Goal: Task Accomplishment & Management: Manage account settings

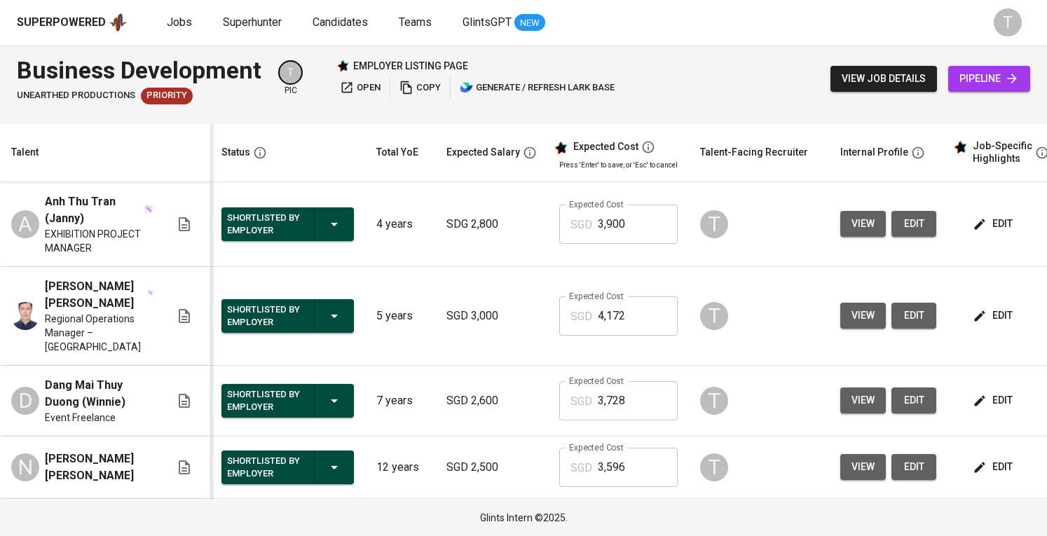
click at [60, 163] on th "Talent" at bounding box center [105, 153] width 210 height 58
click at [875, 225] on button "view" at bounding box center [863, 224] width 46 height 26
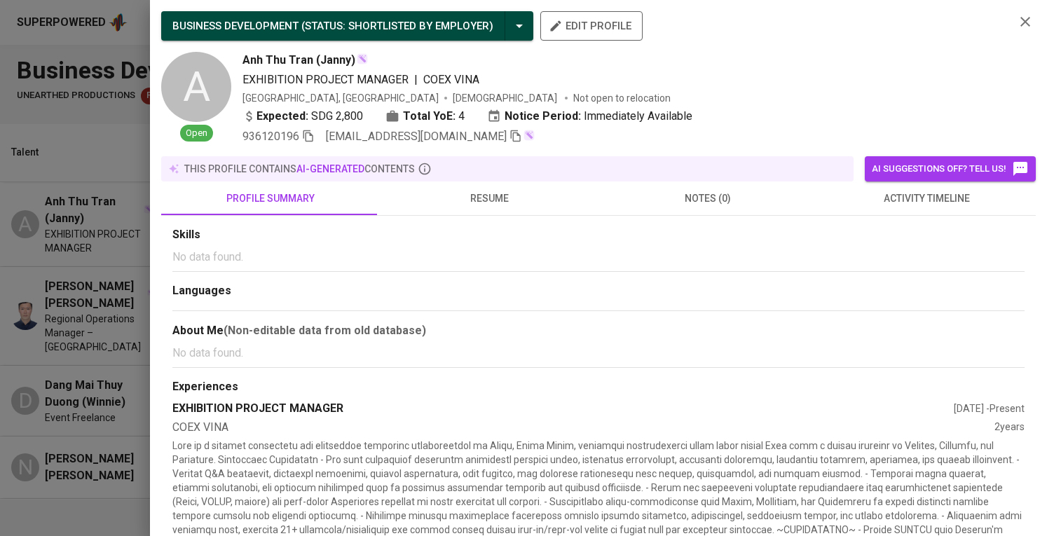
click at [523, 132] on img at bounding box center [528, 135] width 11 height 11
click at [509, 133] on icon "button" at bounding box center [515, 136] width 13 height 13
click at [95, 277] on div at bounding box center [523, 268] width 1047 height 536
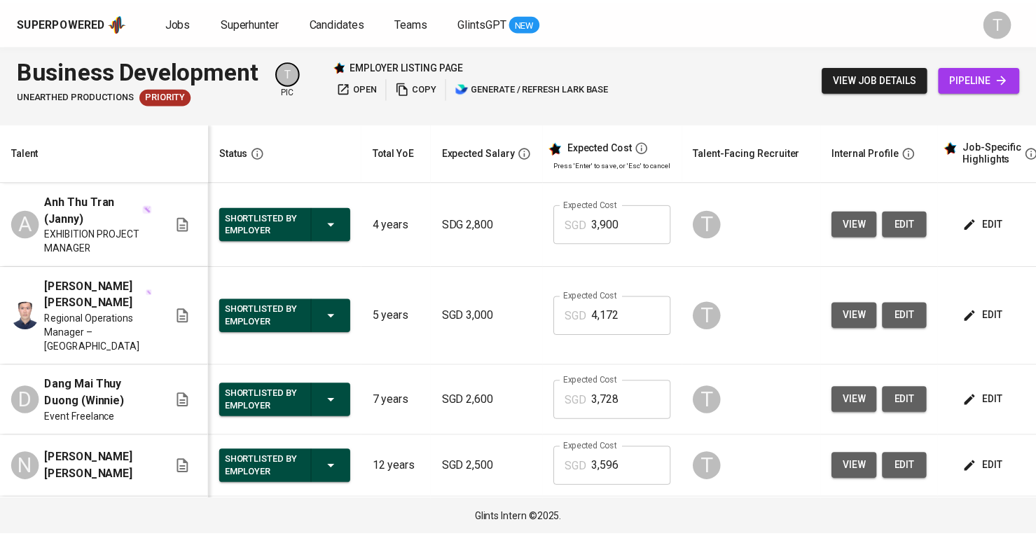
scroll to position [0, 163]
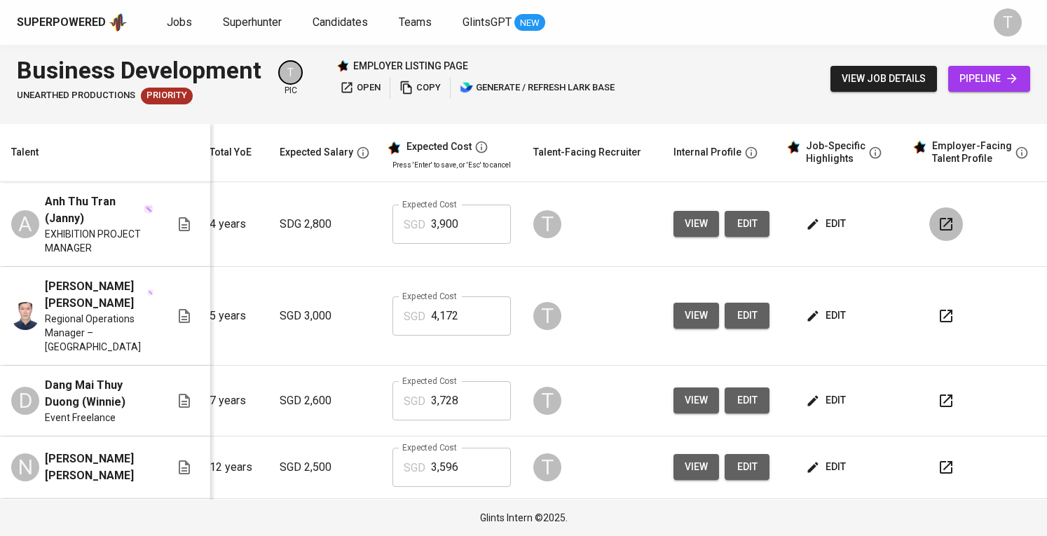
click at [939, 220] on icon "button" at bounding box center [945, 224] width 13 height 13
click at [226, 19] on span "Superhunter" at bounding box center [252, 21] width 59 height 13
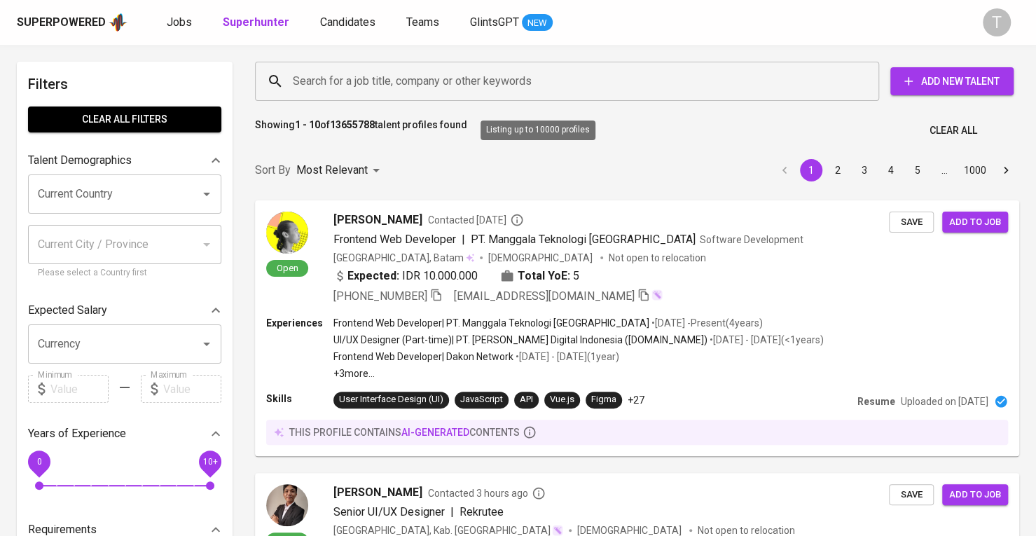
click at [406, 85] on input "Search for a job title, company or other keywords" at bounding box center [570, 81] width 563 height 27
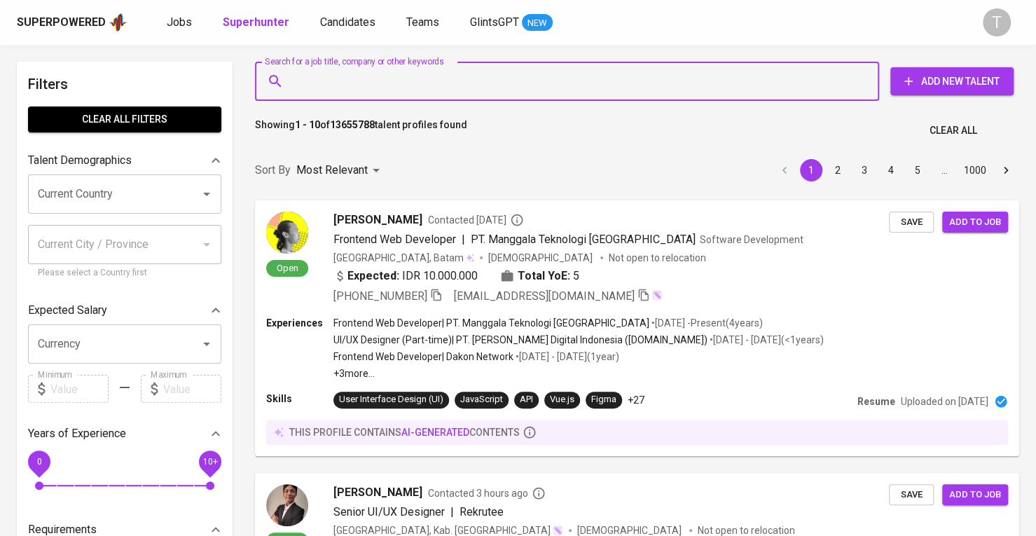
paste input "[EMAIL_ADDRESS][DOMAIN_NAME]"
type input "[EMAIL_ADDRESS][DOMAIN_NAME]"
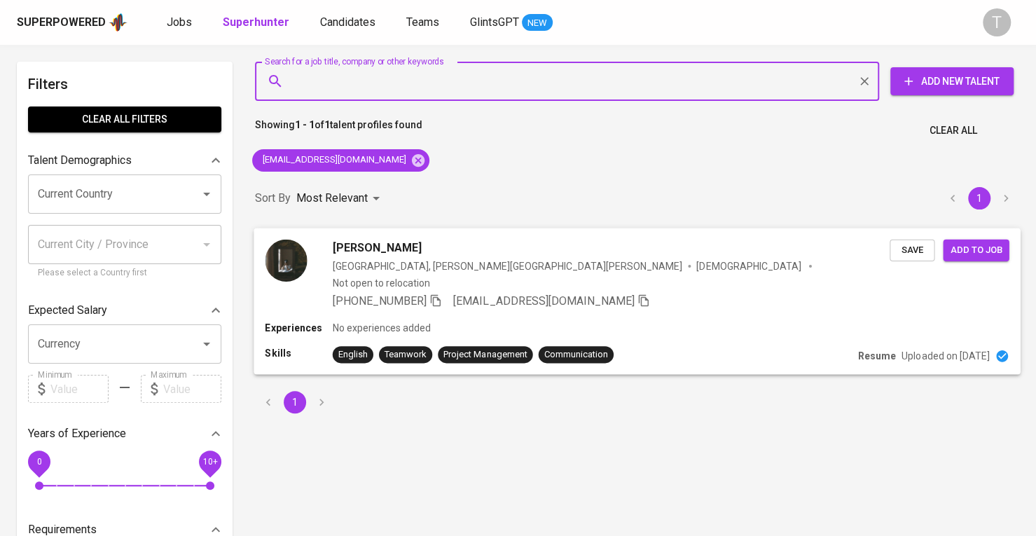
click at [904, 243] on span "Save" at bounding box center [912, 250] width 31 height 16
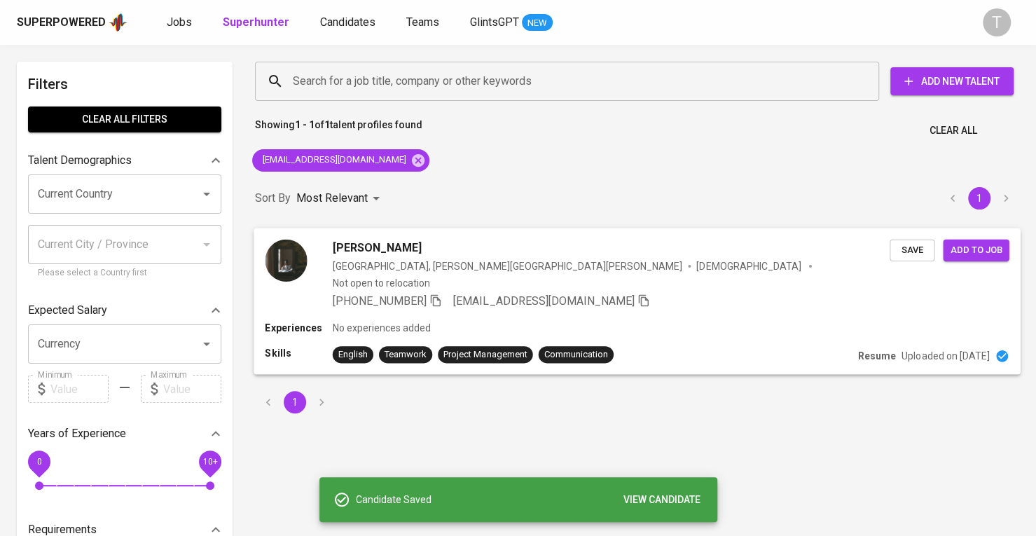
click at [779, 321] on div "Experiences No experiences added" at bounding box center [637, 328] width 744 height 14
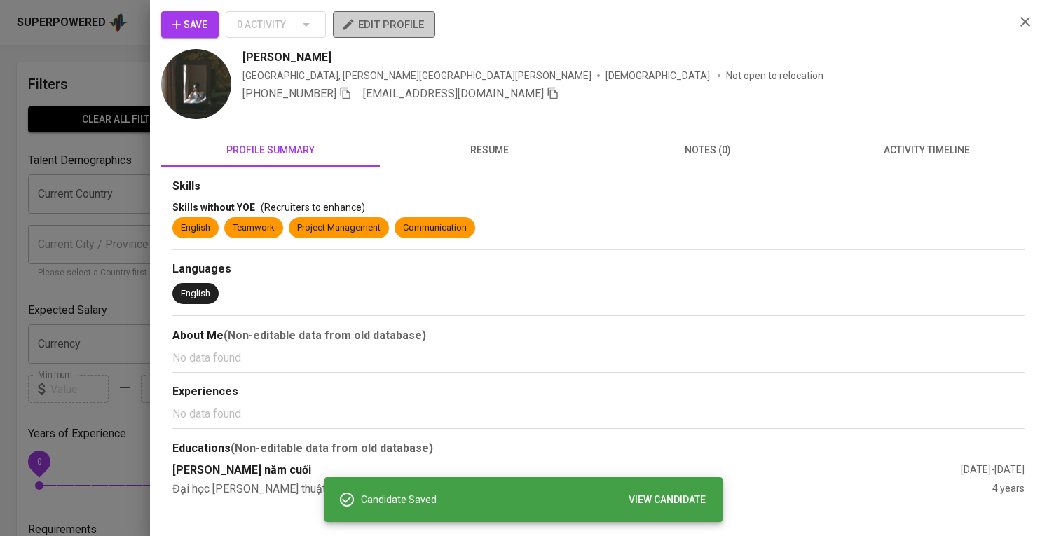
click at [339, 22] on button "edit profile" at bounding box center [384, 24] width 102 height 27
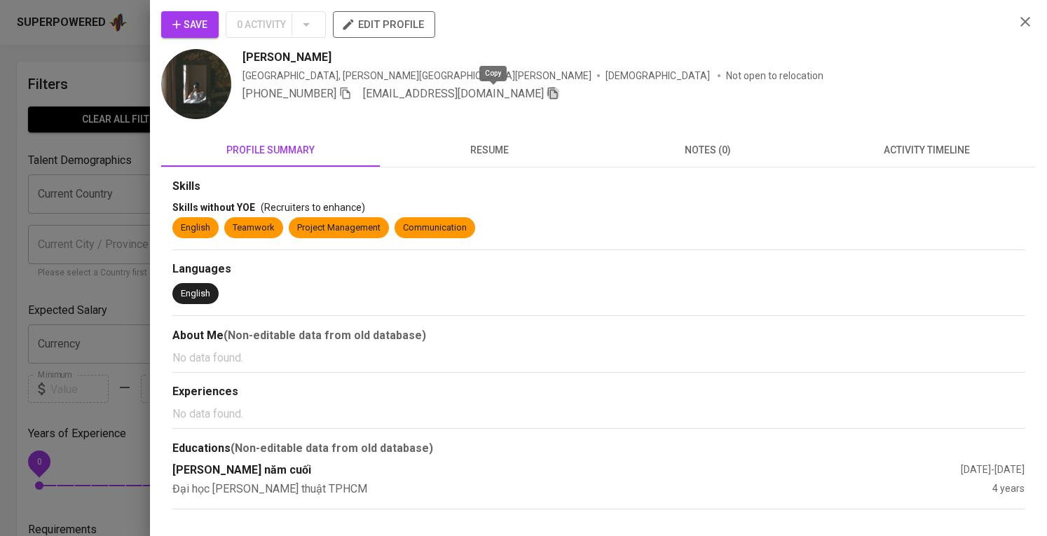
click at [548, 88] on icon "button" at bounding box center [553, 94] width 10 height 12
click at [52, 218] on div at bounding box center [523, 268] width 1047 height 536
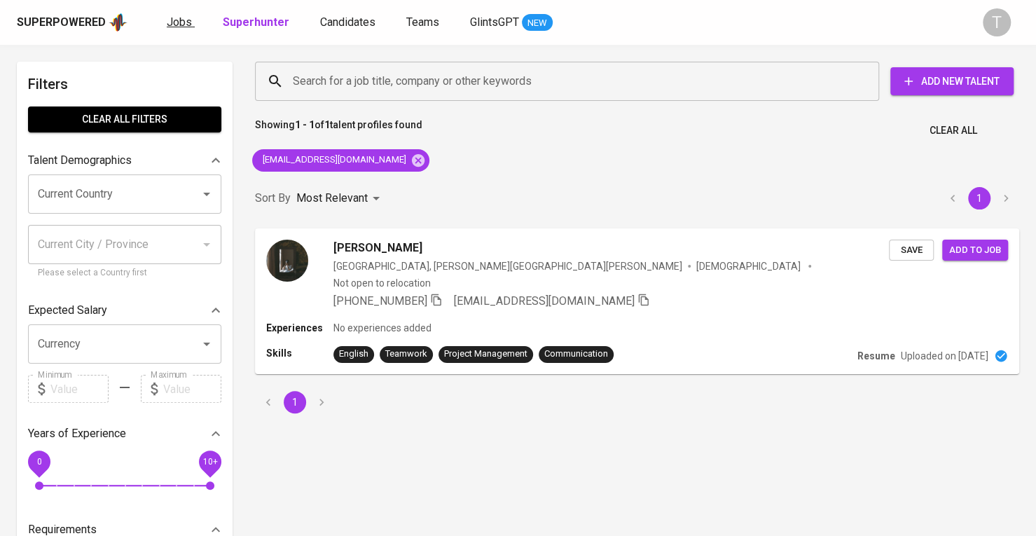
click at [177, 23] on span "Jobs" at bounding box center [179, 21] width 25 height 13
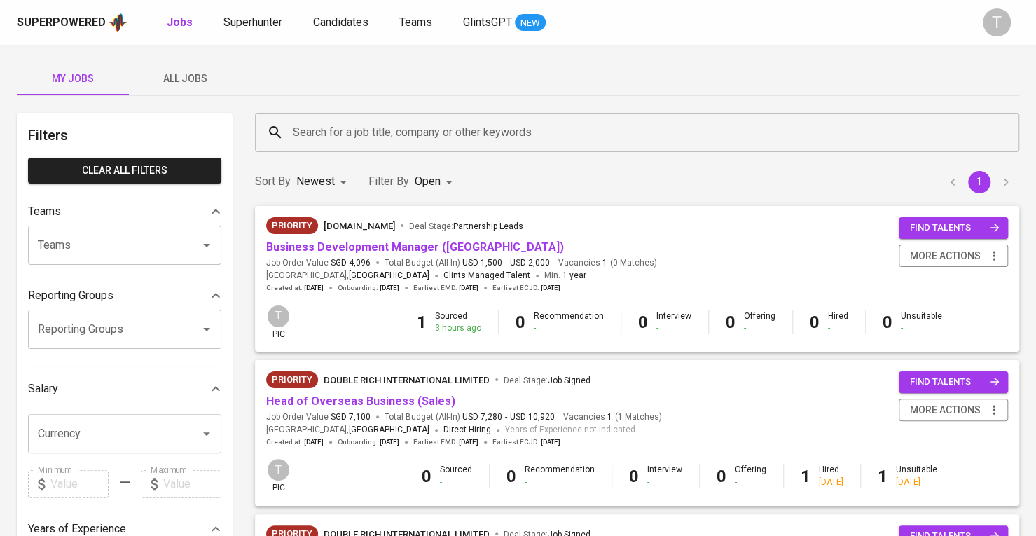
click at [160, 51] on div "My Jobs All Jobs Filters Clear All filters Teams Teams Teams Reporting Groups R…" at bounding box center [518, 534] width 1036 height 979
click at [174, 66] on button "All Jobs" at bounding box center [185, 79] width 112 height 34
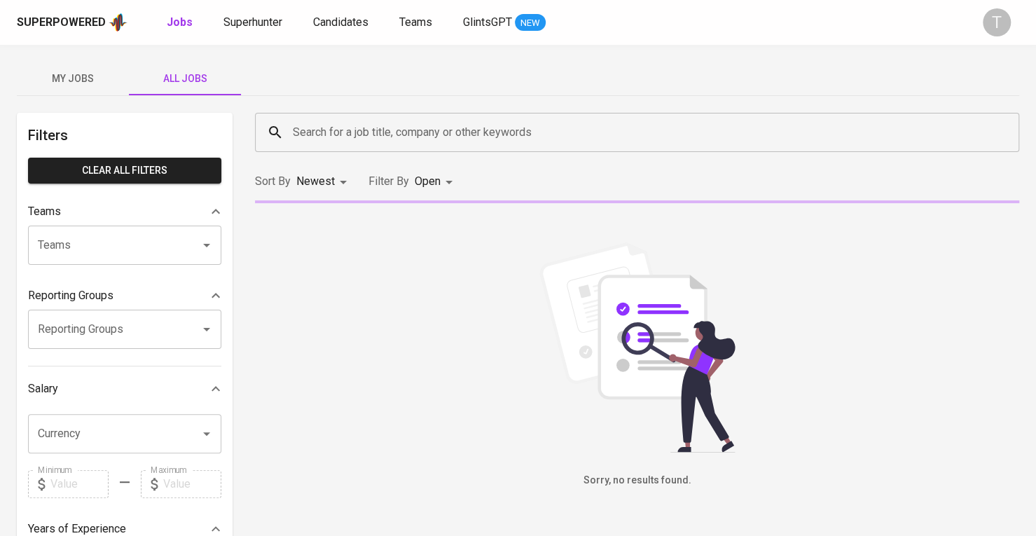
click at [142, 237] on input "Teams" at bounding box center [105, 245] width 142 height 27
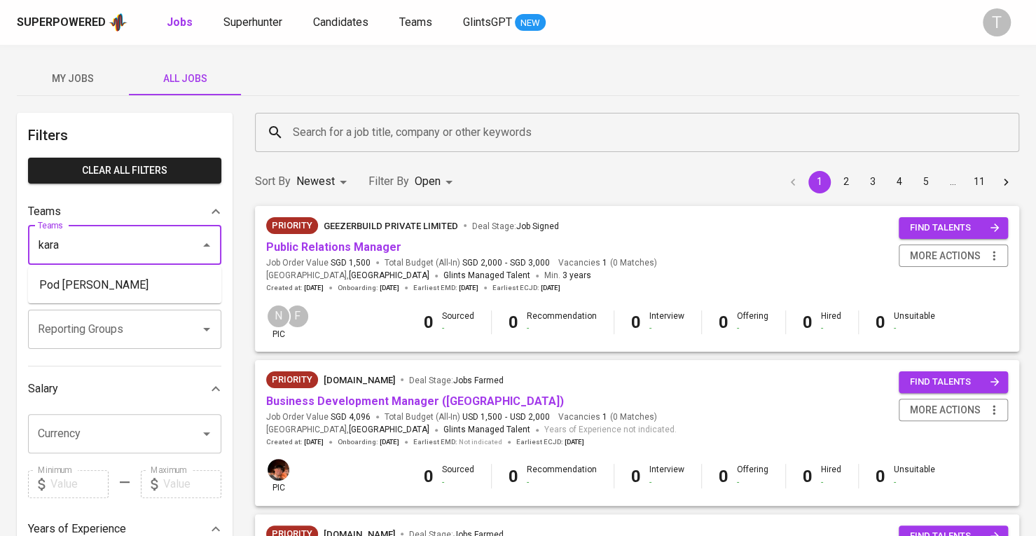
click at [105, 284] on li "Pod [PERSON_NAME]" at bounding box center [124, 285] width 193 height 25
type input "kara"
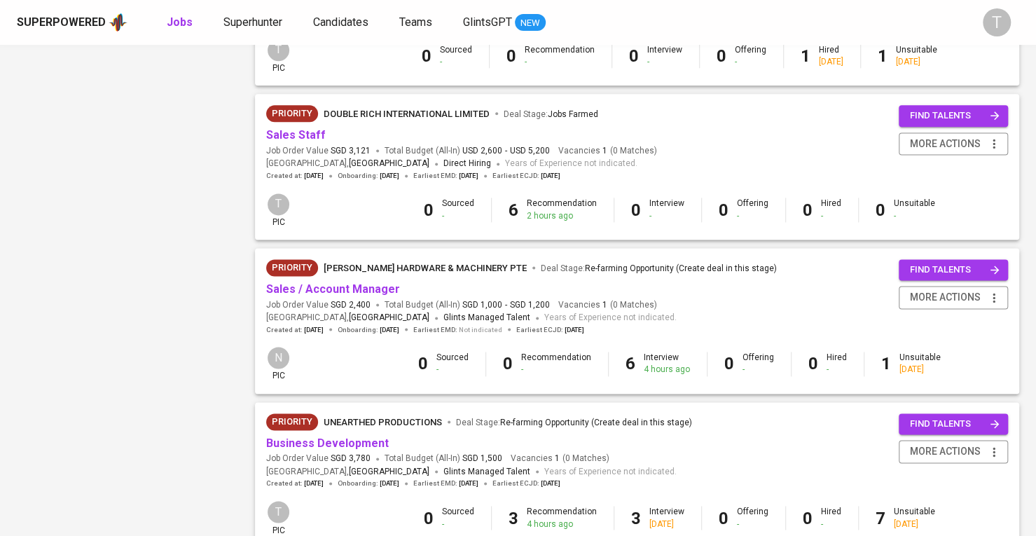
scroll to position [1039, 0]
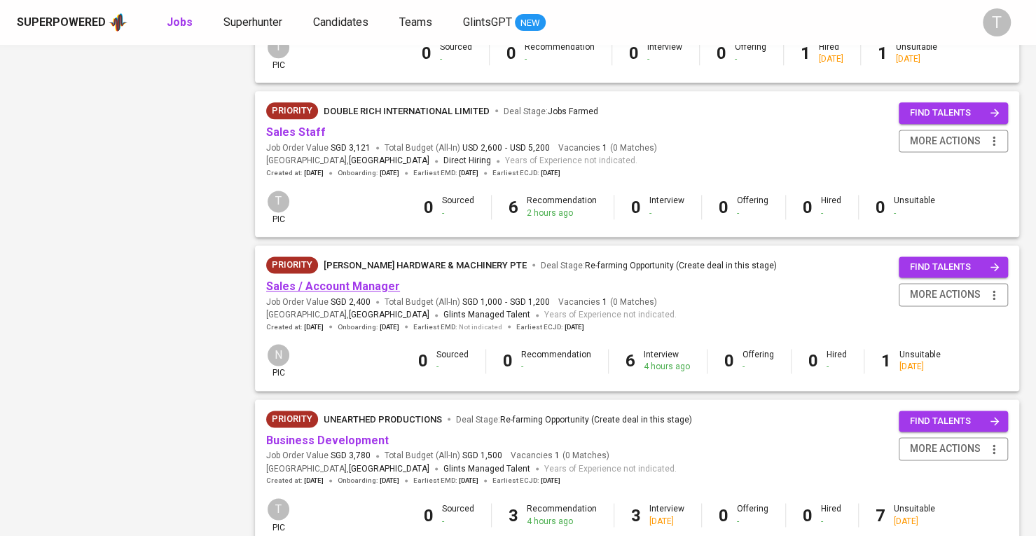
click at [324, 289] on link "Sales / Account Manager" at bounding box center [333, 286] width 134 height 13
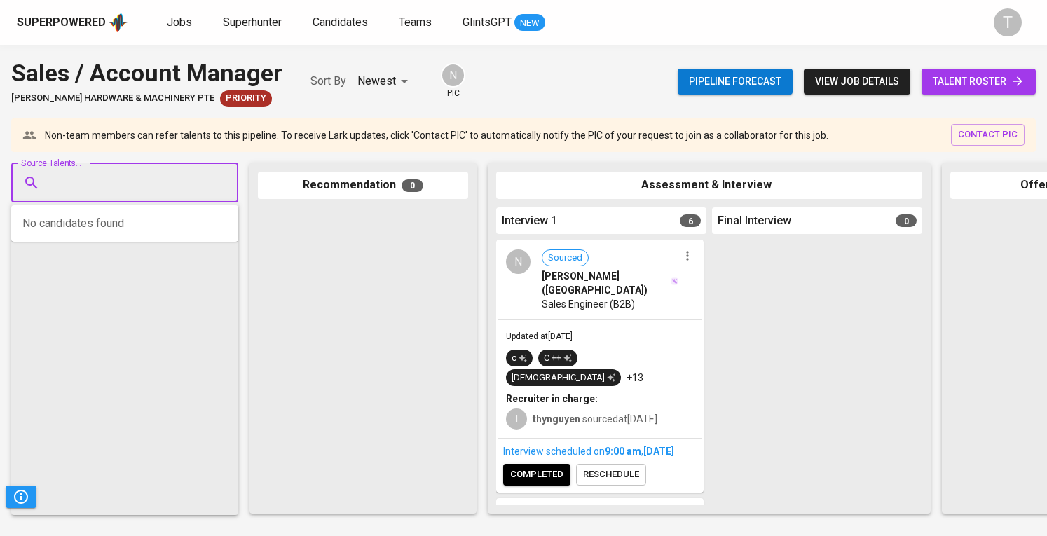
click at [117, 170] on input "Source Talents..." at bounding box center [119, 183] width 147 height 27
paste input "[EMAIL_ADDRESS][DOMAIN_NAME]"
type input "[EMAIL_ADDRESS][DOMAIN_NAME]"
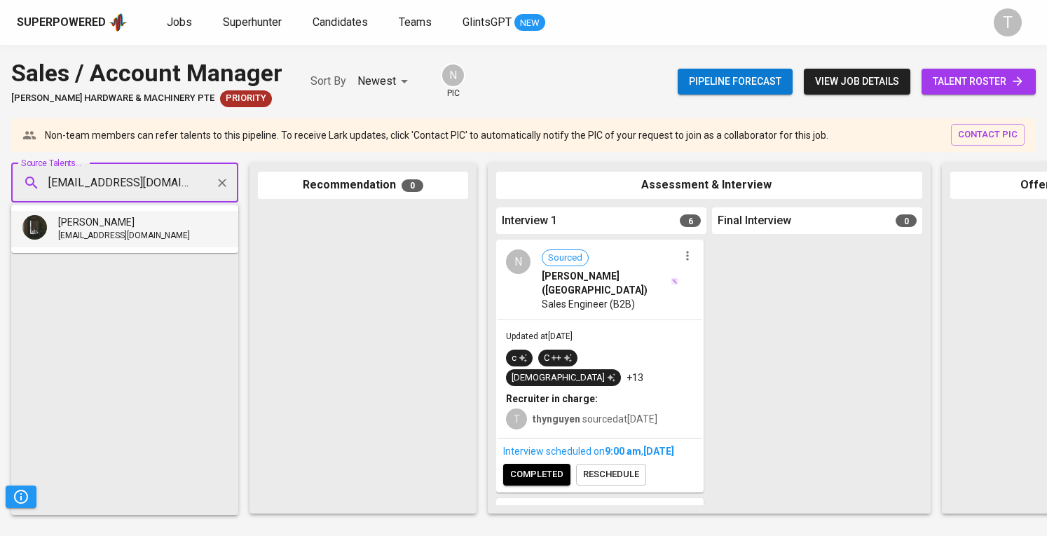
click at [158, 229] on li "[PERSON_NAME] [EMAIL_ADDRESS][DOMAIN_NAME]" at bounding box center [124, 229] width 227 height 36
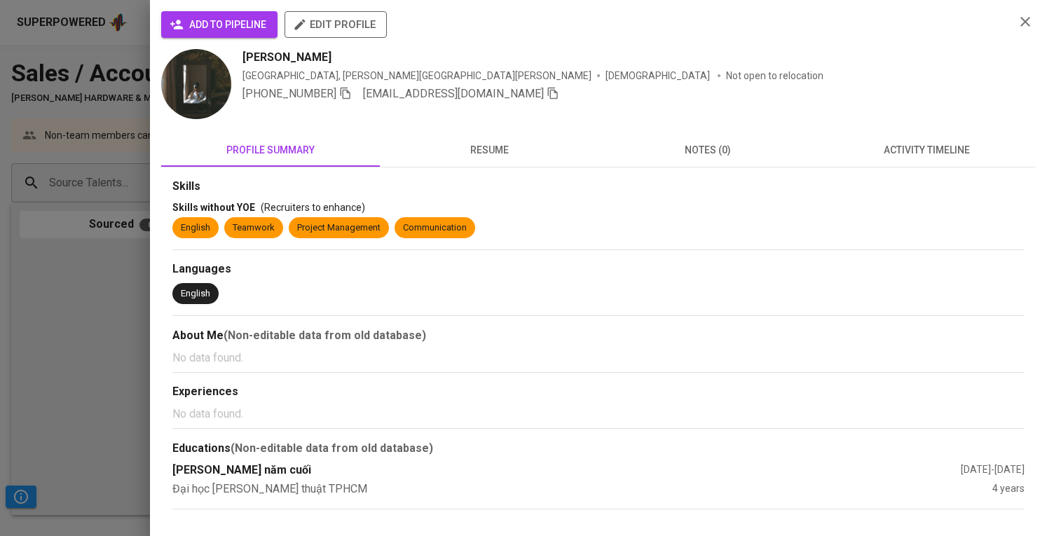
click at [203, 19] on span "add to pipeline" at bounding box center [219, 25] width 94 height 18
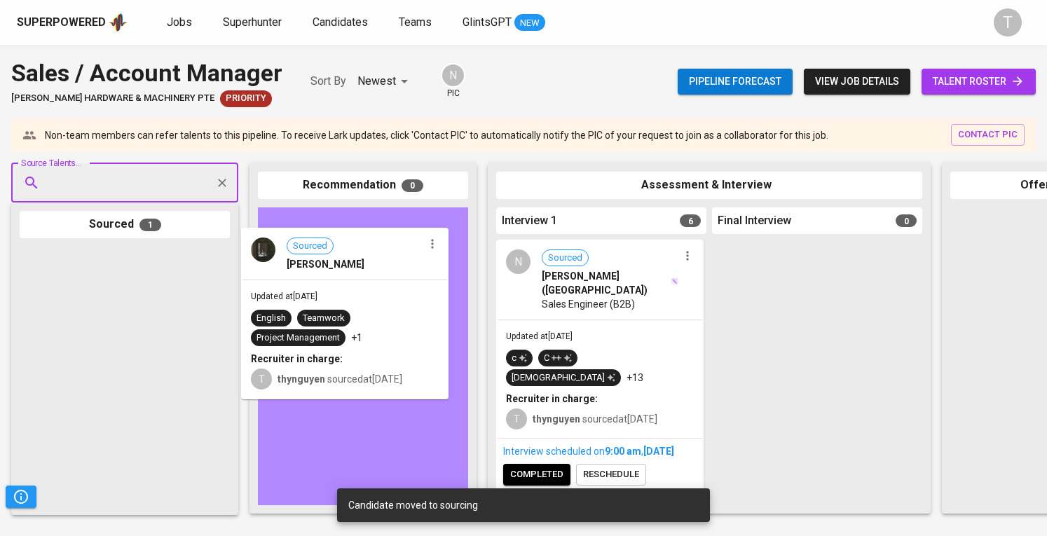
drag, startPoint x: 153, startPoint y: 272, endPoint x: 390, endPoint y: 252, distance: 237.7
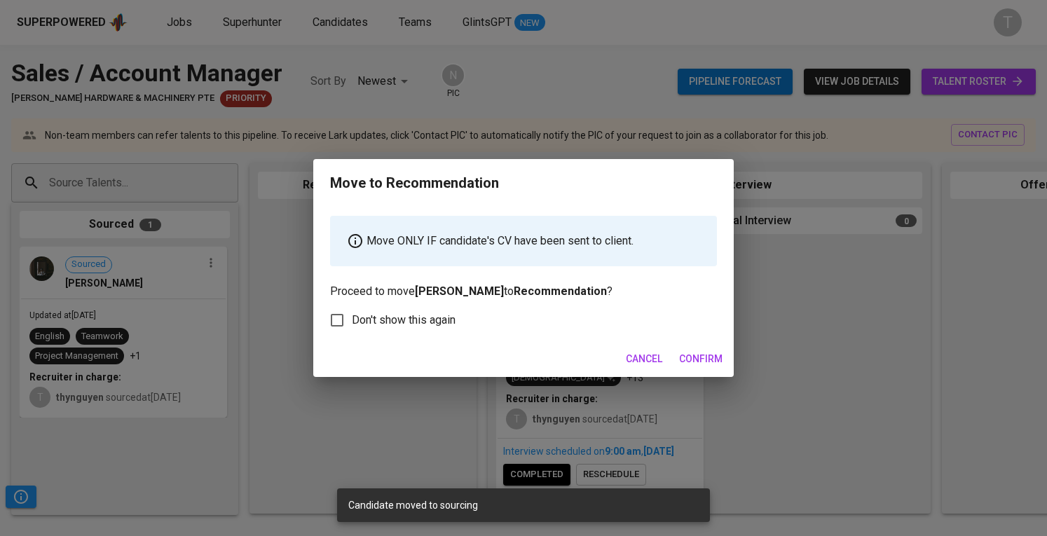
click at [684, 364] on span "Confirm" at bounding box center [700, 359] width 43 height 18
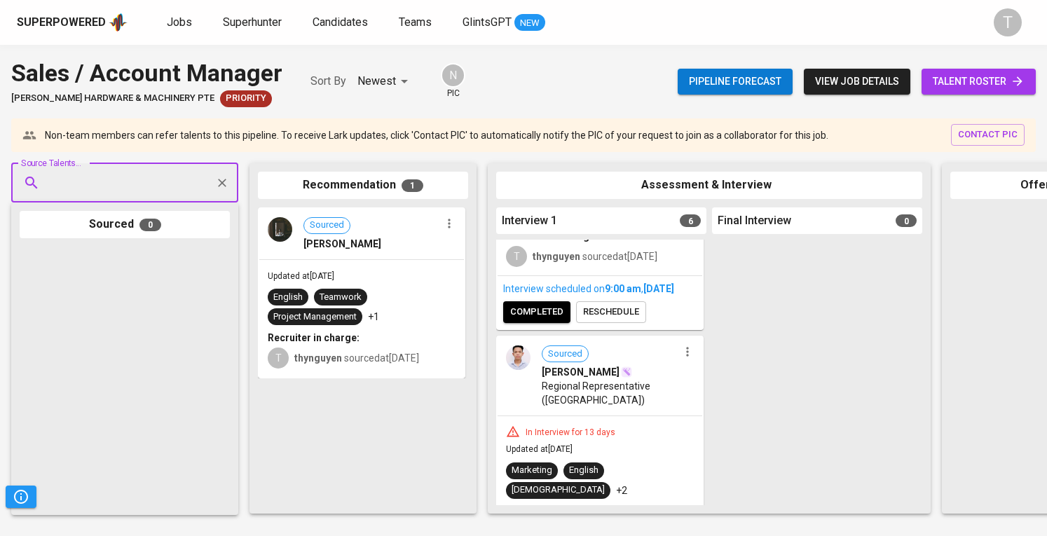
scroll to position [415, 0]
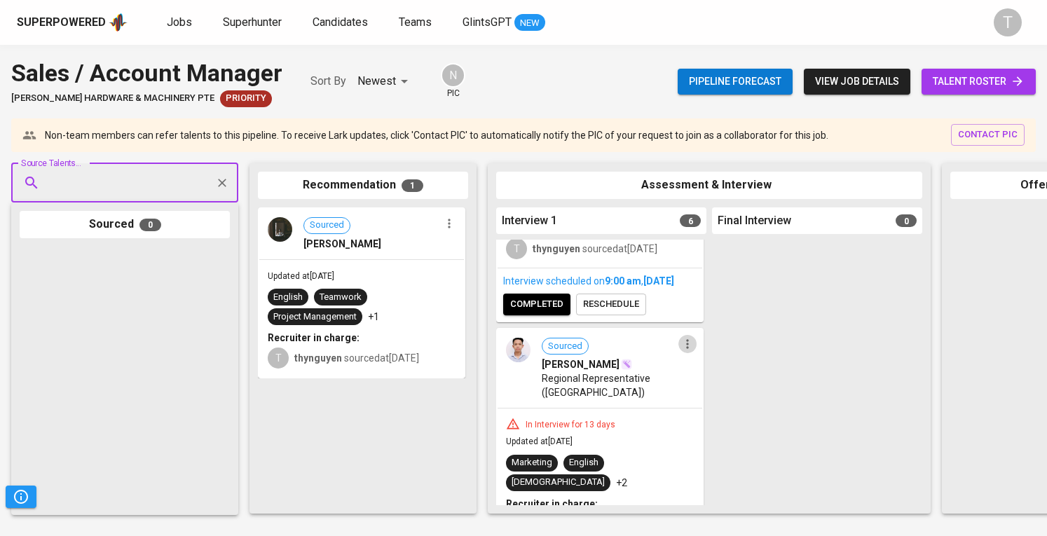
click at [680, 337] on icon "button" at bounding box center [687, 344] width 14 height 14
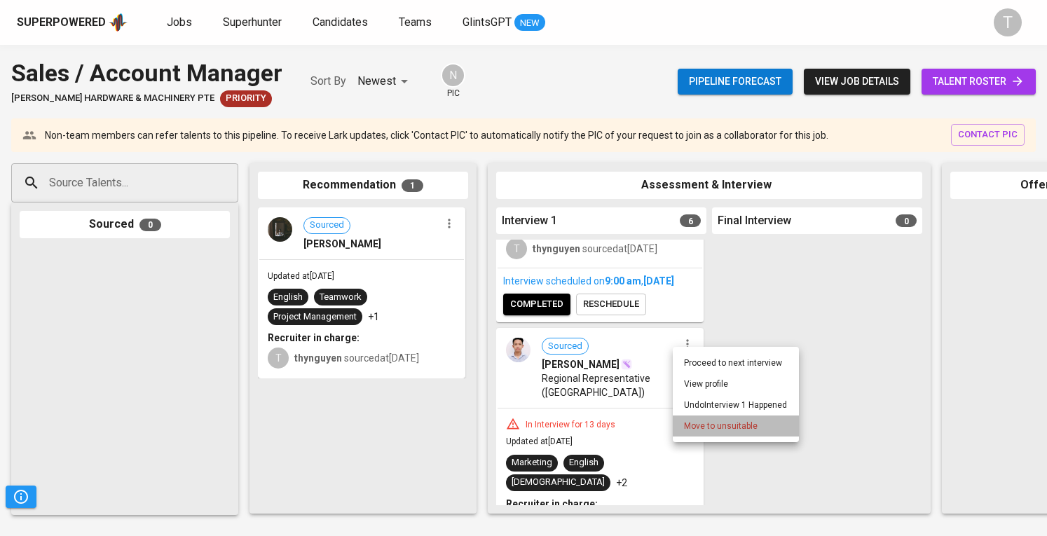
click at [691, 420] on span "Move to unsuitable" at bounding box center [721, 426] width 74 height 13
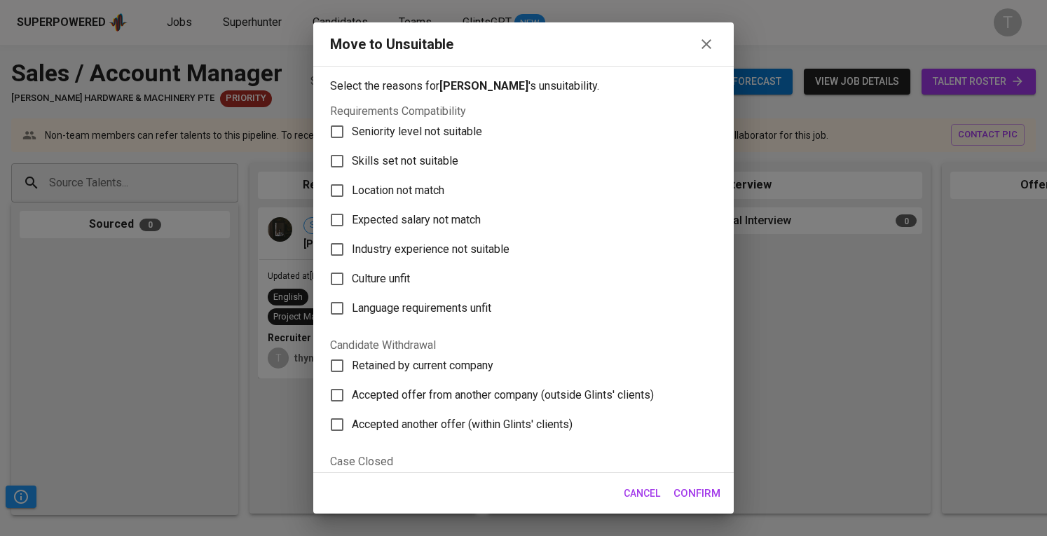
click at [359, 170] on label "Skills set not suitable" at bounding box center [513, 160] width 383 height 29
click at [352, 170] on input "Skills set not suitable" at bounding box center [336, 160] width 29 height 29
checkbox input "true"
click at [710, 486] on span "Confirm" at bounding box center [696, 493] width 47 height 18
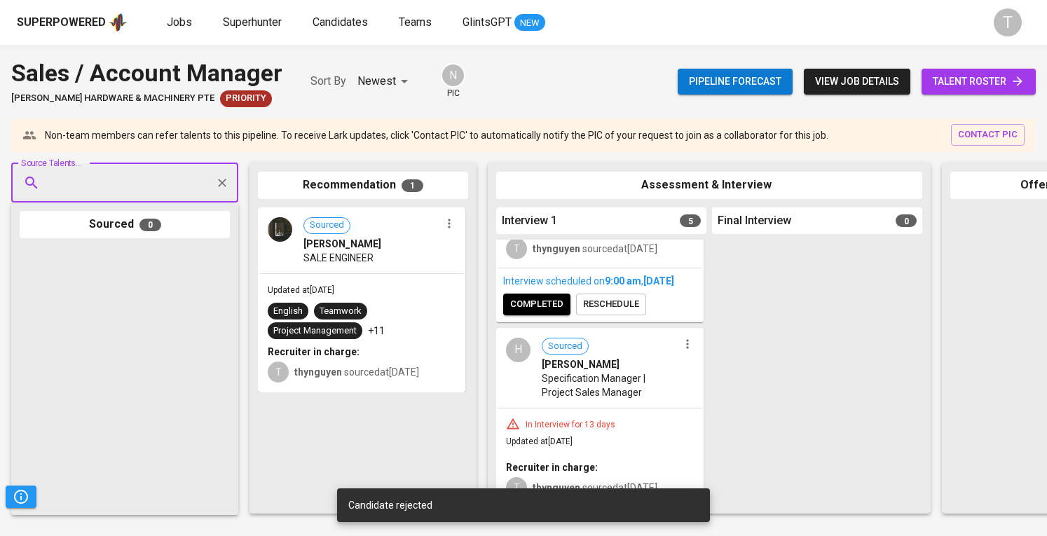
click at [684, 349] on div "H Sourced [PERSON_NAME] Specification Manager | Project Sales Manager" at bounding box center [599, 368] width 205 height 78
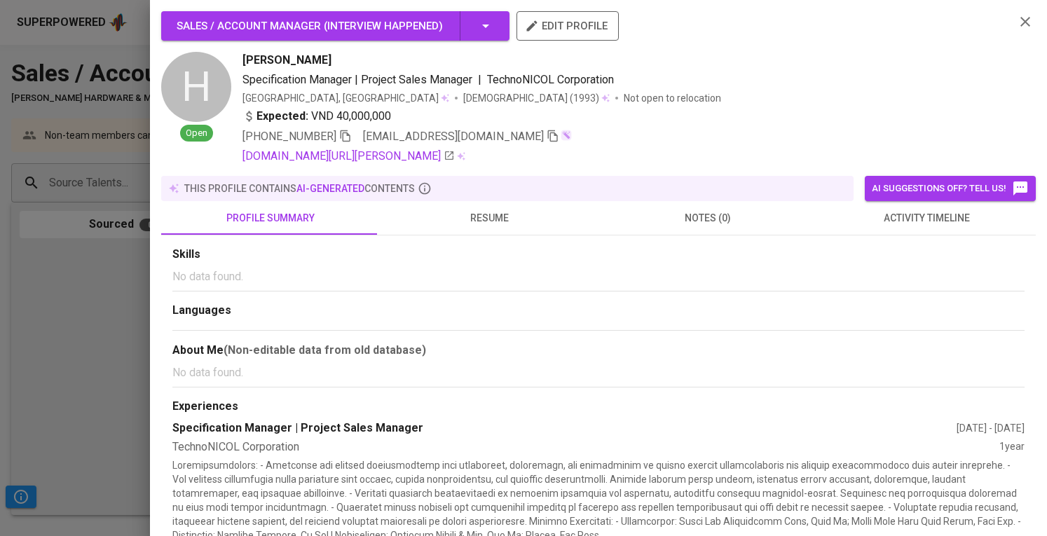
click at [83, 268] on div at bounding box center [523, 268] width 1047 height 536
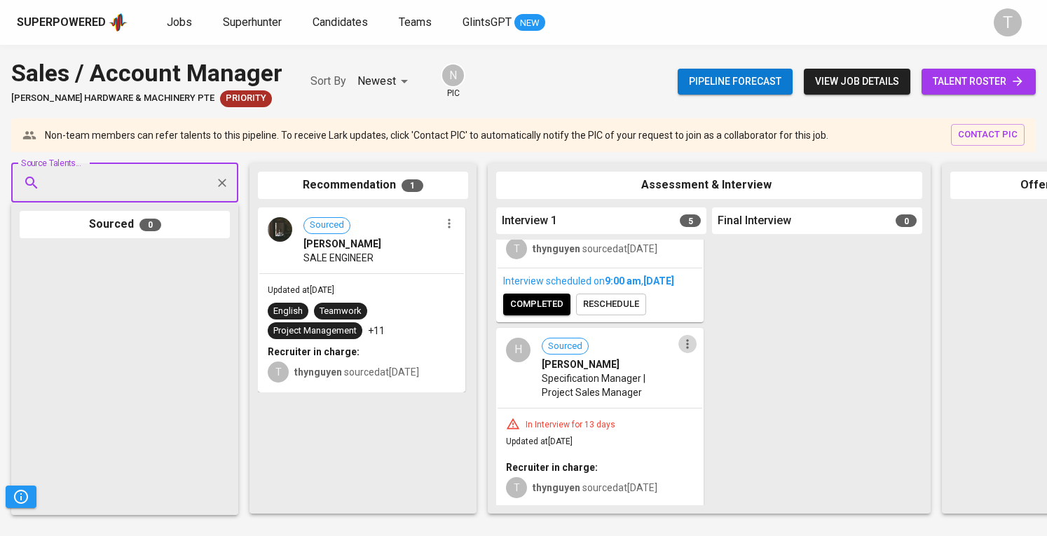
click at [687, 340] on icon "button" at bounding box center [687, 344] width 14 height 14
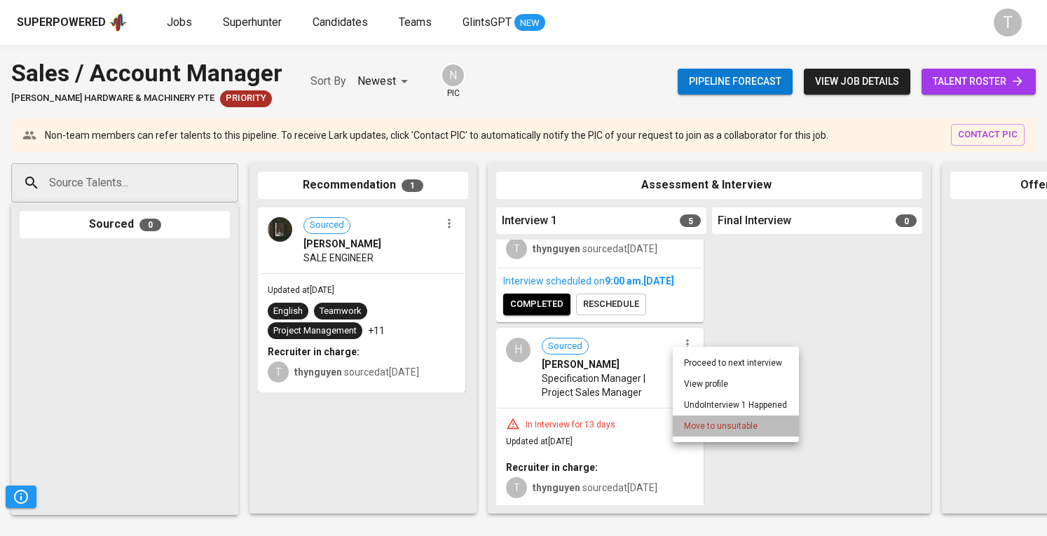
click at [691, 419] on li "Move to unsuitable" at bounding box center [736, 425] width 126 height 21
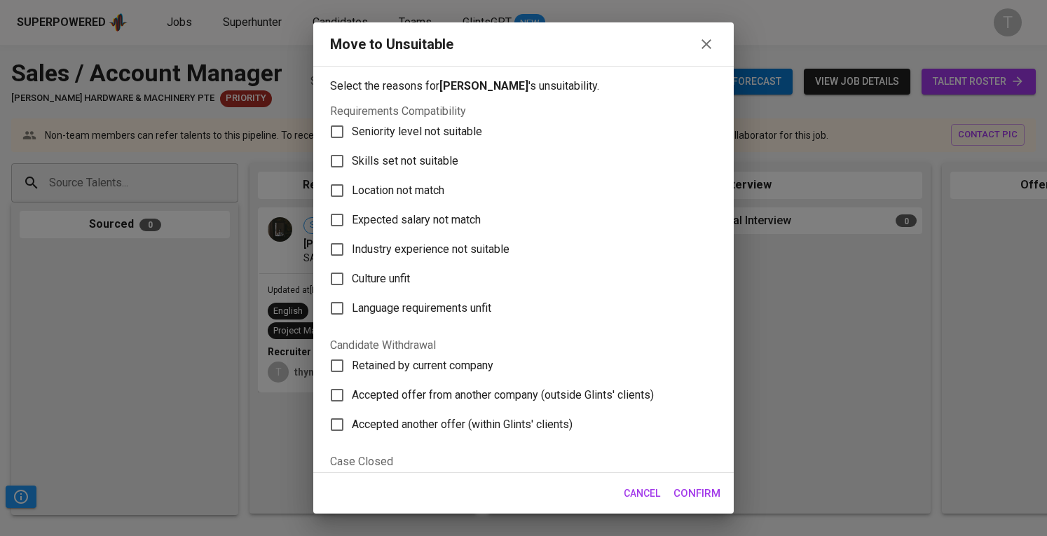
click at [391, 155] on span "Skills set not suitable" at bounding box center [405, 161] width 106 height 17
click at [352, 155] on input "Skills set not suitable" at bounding box center [336, 160] width 29 height 29
checkbox input "true"
click at [688, 487] on span "Confirm" at bounding box center [696, 493] width 47 height 18
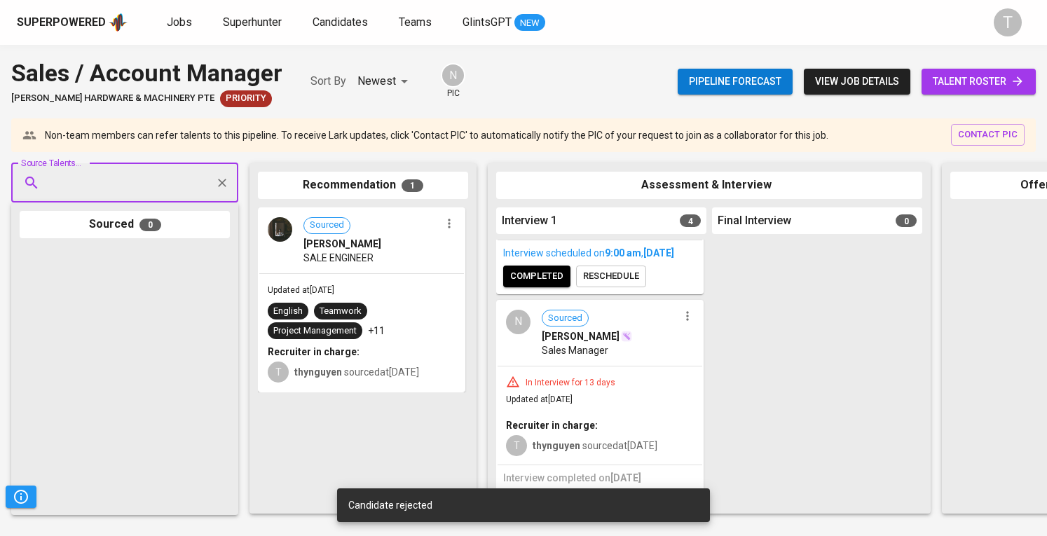
scroll to position [442, 0]
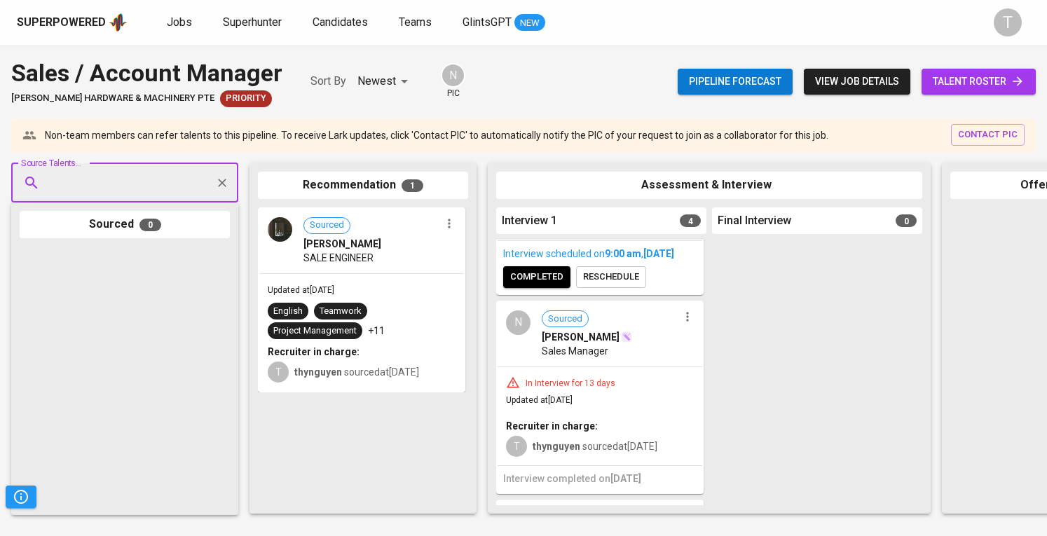
click at [684, 313] on icon "button" at bounding box center [687, 317] width 14 height 14
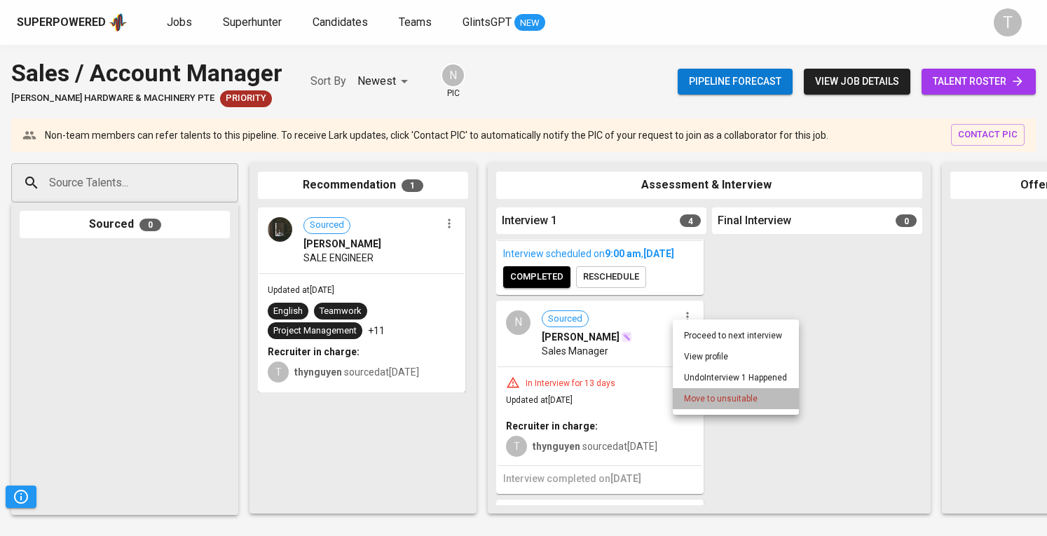
click at [681, 396] on li "Move to unsuitable" at bounding box center [736, 398] width 126 height 21
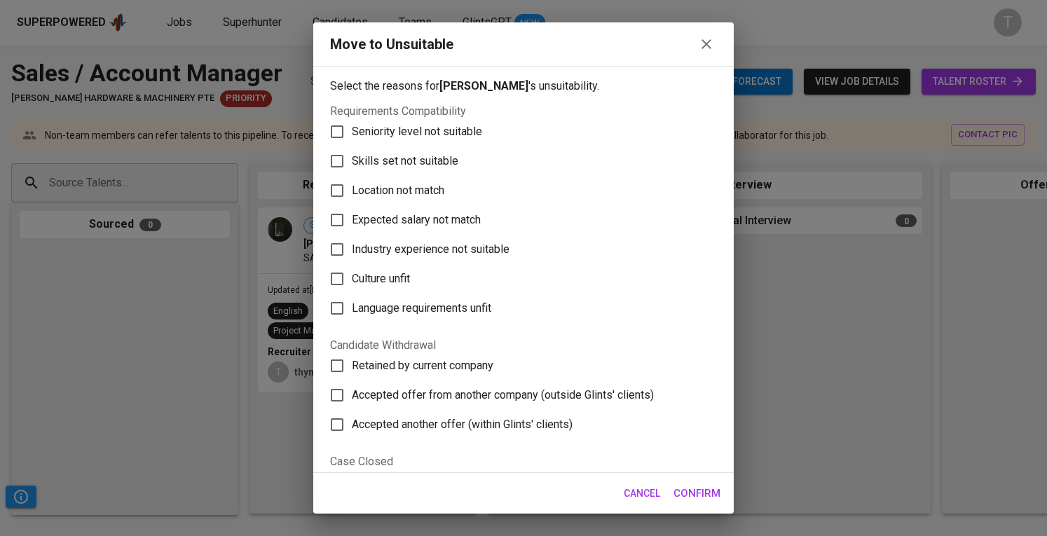
click at [411, 160] on span "Skills set not suitable" at bounding box center [405, 161] width 106 height 17
click at [352, 160] on input "Skills set not suitable" at bounding box center [336, 160] width 29 height 29
checkbox input "true"
click at [691, 483] on button "Confirm" at bounding box center [697, 493] width 62 height 29
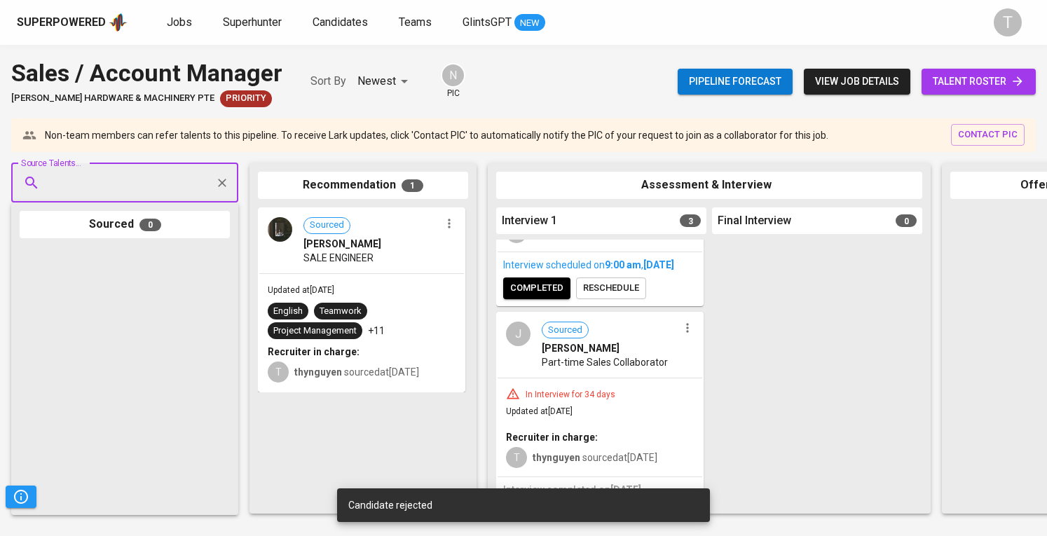
scroll to position [429, 0]
click at [682, 321] on icon "button" at bounding box center [687, 328] width 14 height 14
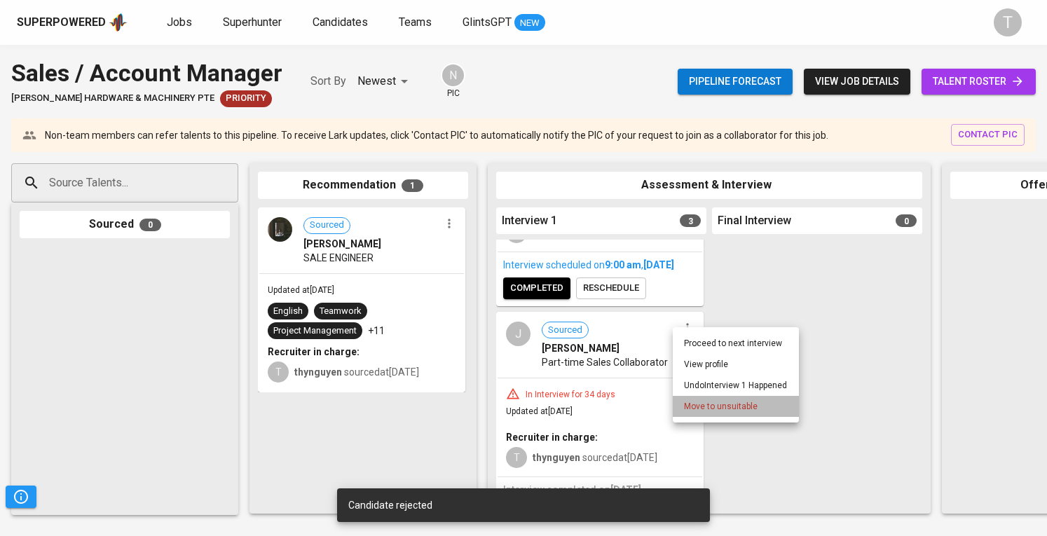
click at [707, 410] on span "Move to unsuitable" at bounding box center [721, 406] width 74 height 13
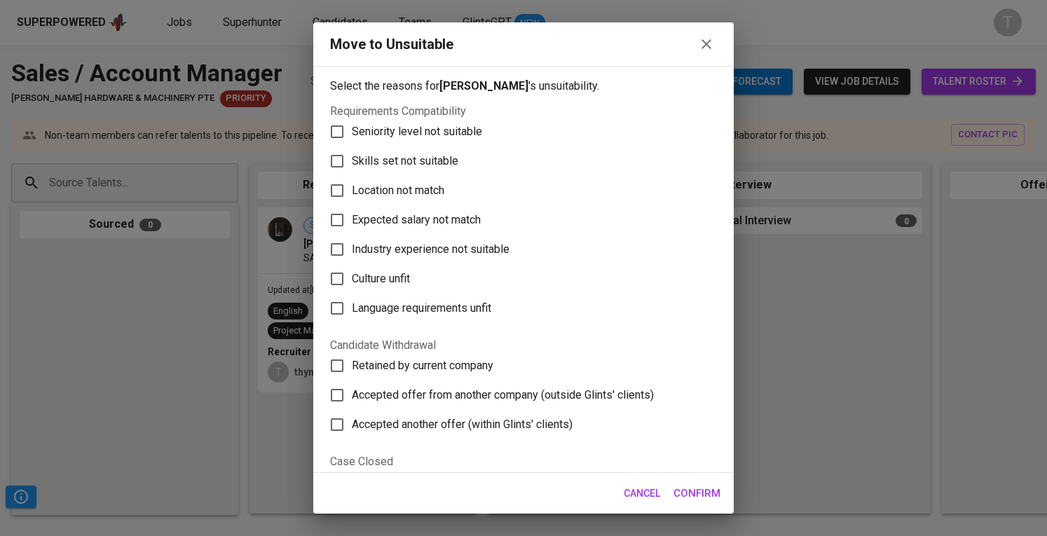
click at [439, 165] on span "Skills set not suitable" at bounding box center [405, 161] width 106 height 17
click at [352, 165] on input "Skills set not suitable" at bounding box center [336, 160] width 29 height 29
checkbox input "true"
click at [684, 479] on button "Confirm" at bounding box center [697, 493] width 62 height 29
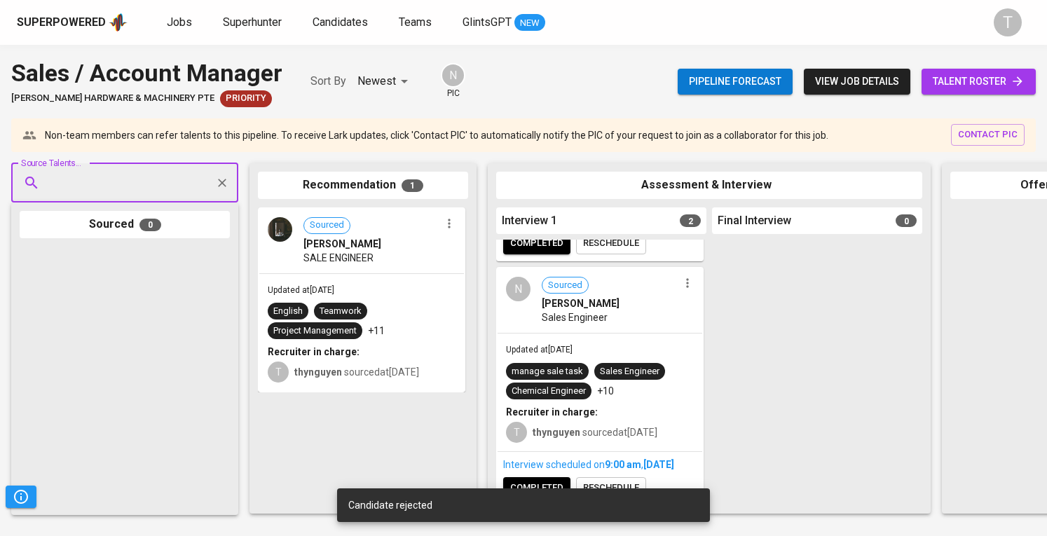
scroll to position [230, 0]
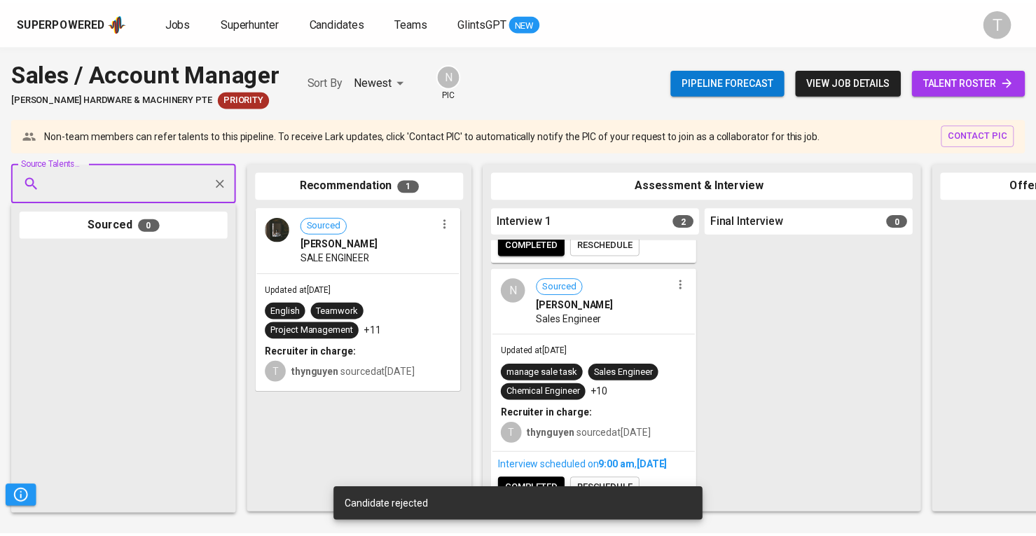
scroll to position [420, 0]
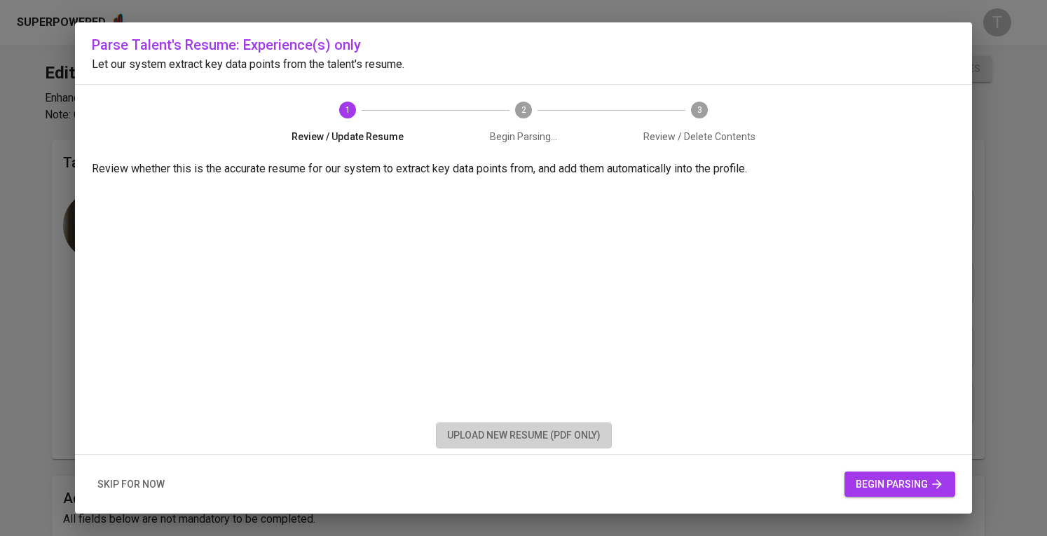
click at [558, 435] on span "upload new resume (pdf only)" at bounding box center [523, 436] width 153 height 18
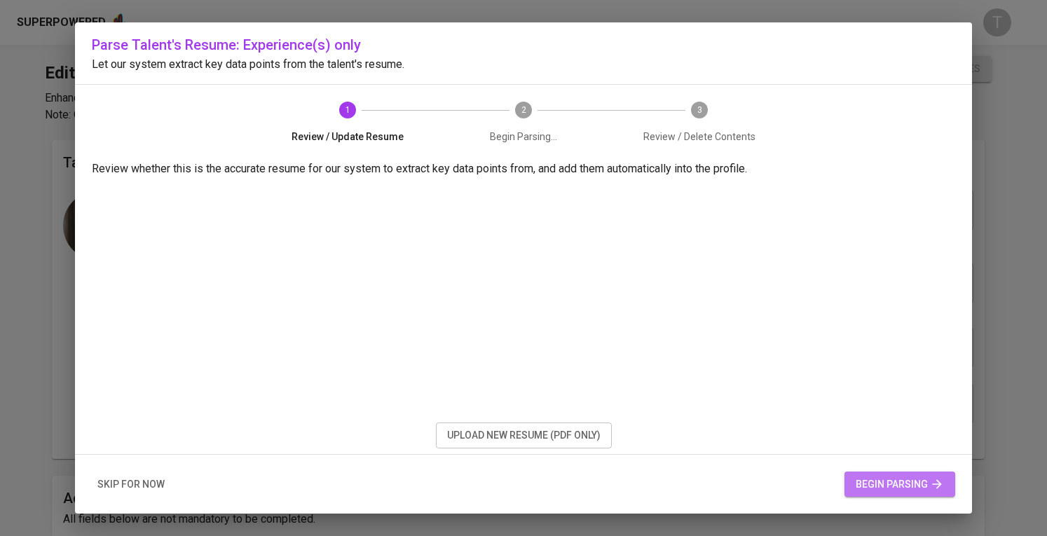
click at [890, 481] on span "begin parsing" at bounding box center [899, 485] width 88 height 18
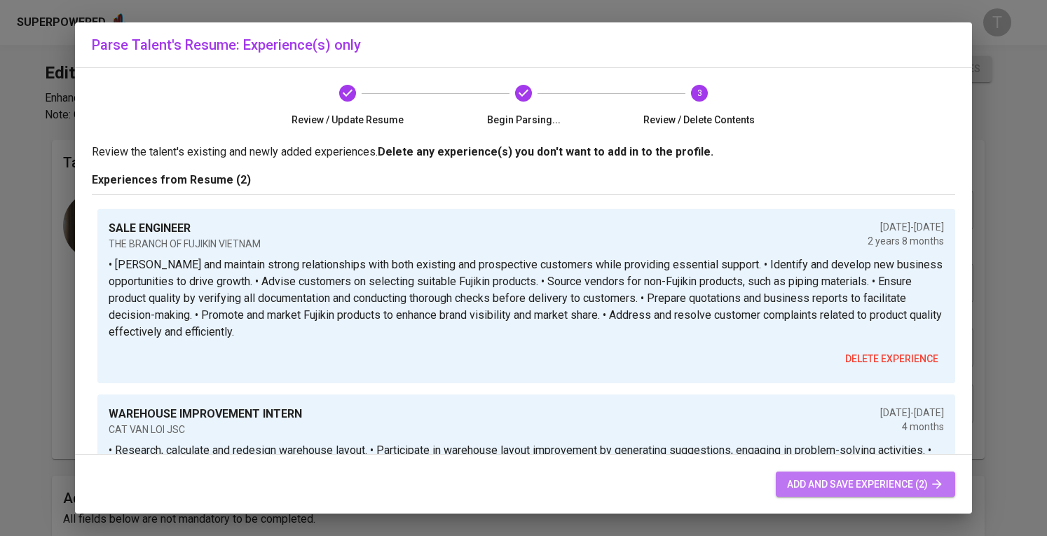
click at [898, 481] on span "add and save experience (2)" at bounding box center [865, 485] width 157 height 18
radio input "true"
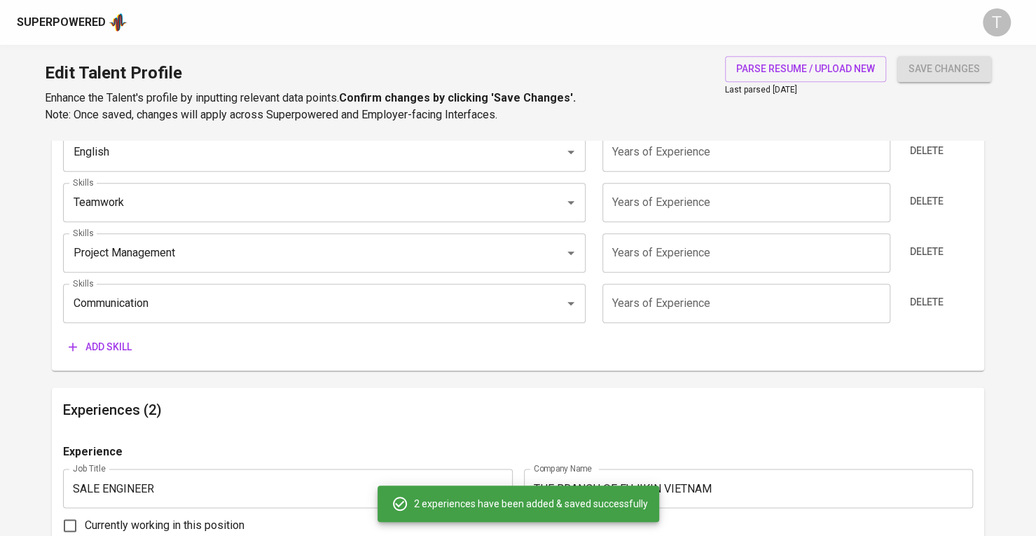
scroll to position [777, 0]
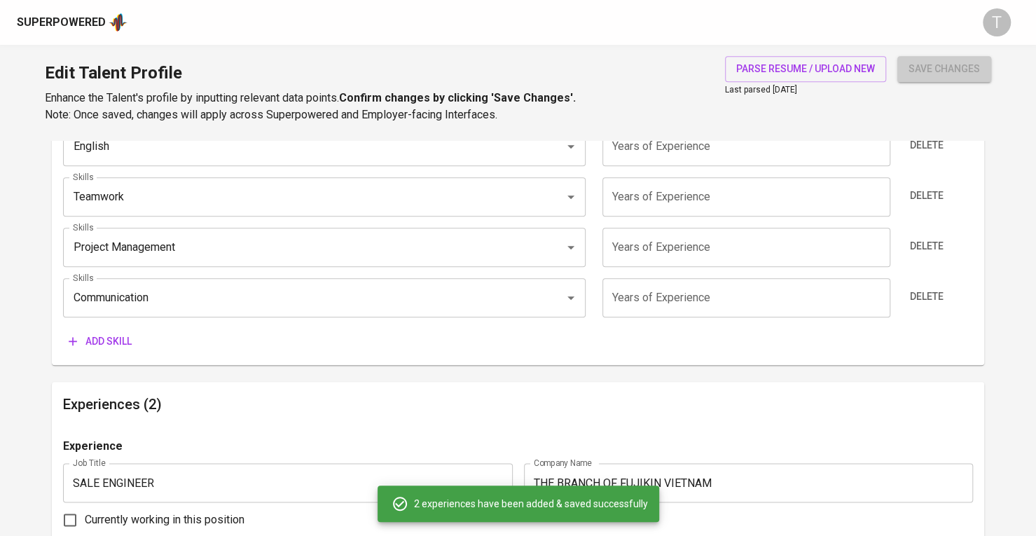
click at [950, 69] on span "save changes" at bounding box center [944, 69] width 71 height 18
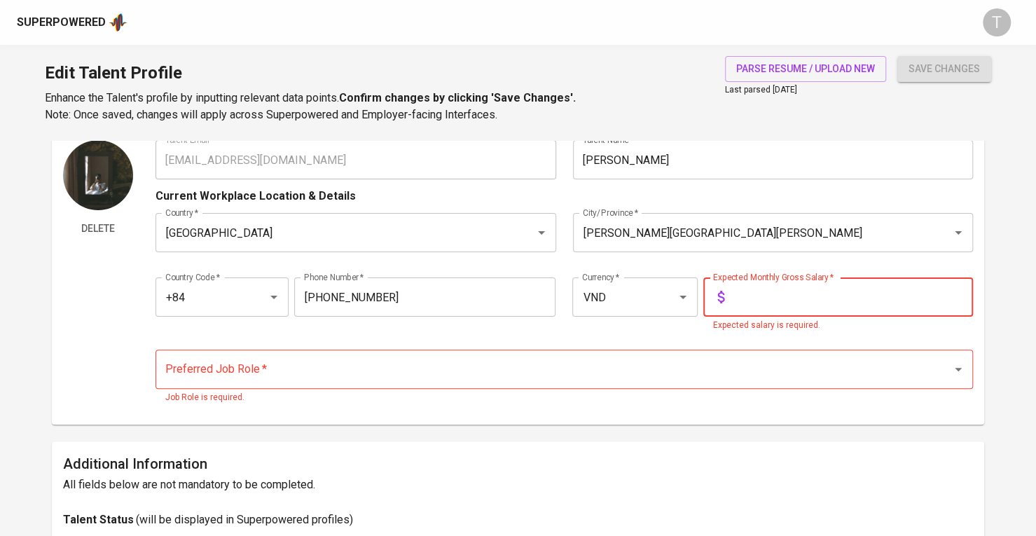
scroll to position [34, 0]
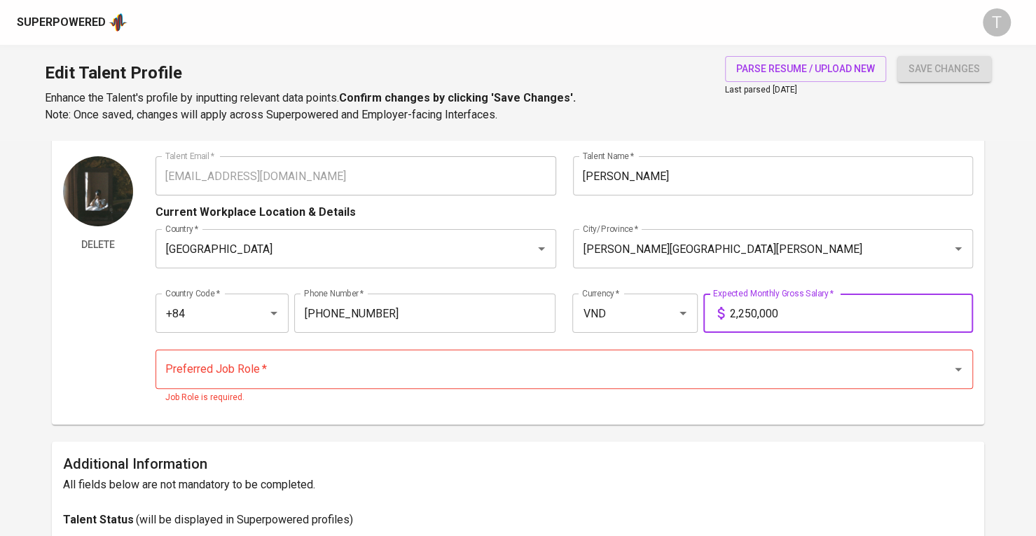
click at [744, 312] on input "2,250,000" at bounding box center [851, 313] width 243 height 39
click at [813, 313] on input "2,250,000" at bounding box center [851, 313] width 243 height 39
click at [744, 308] on input "2,250,000" at bounding box center [851, 313] width 243 height 39
click at [752, 310] on input "2,250,000" at bounding box center [851, 313] width 243 height 39
click at [744, 314] on input "25,000,000" at bounding box center [851, 313] width 243 height 39
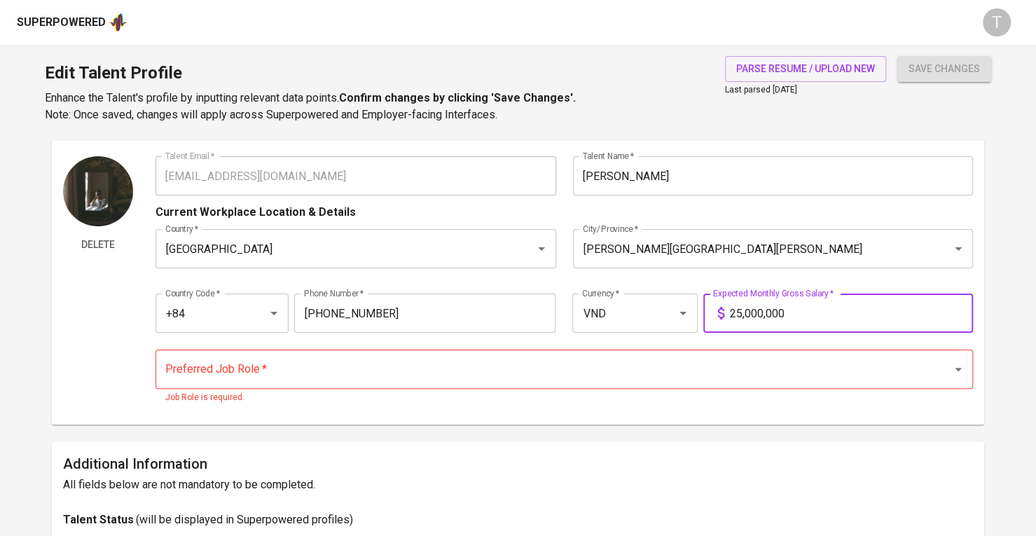
type input "25,000,000"
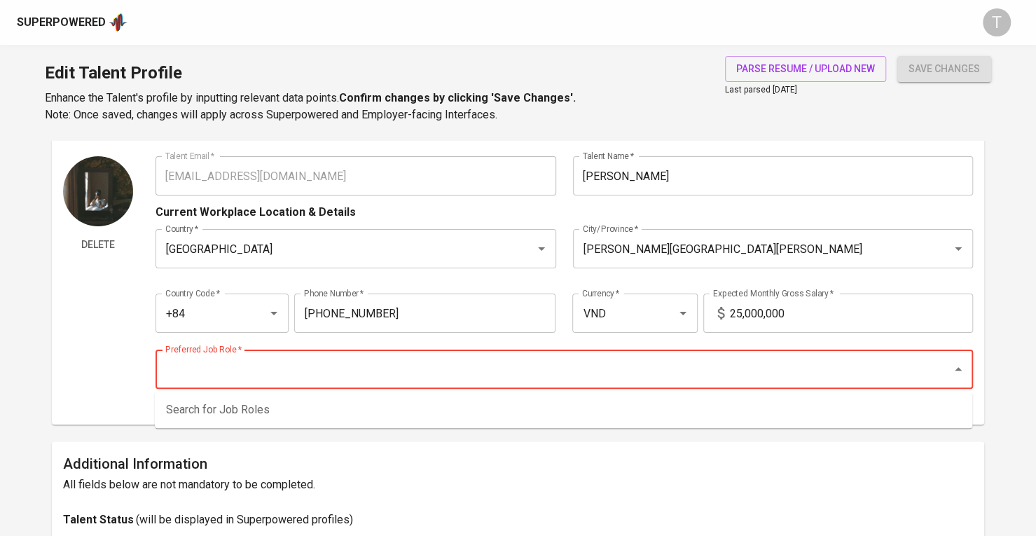
click at [744, 372] on input "Preferred Job Role   *" at bounding box center [545, 369] width 766 height 27
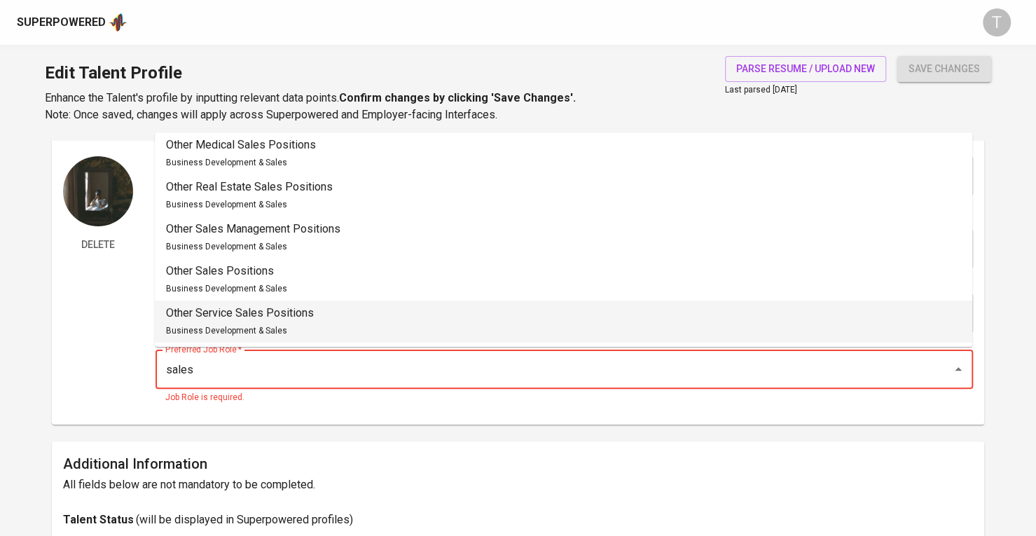
scroll to position [174, 0]
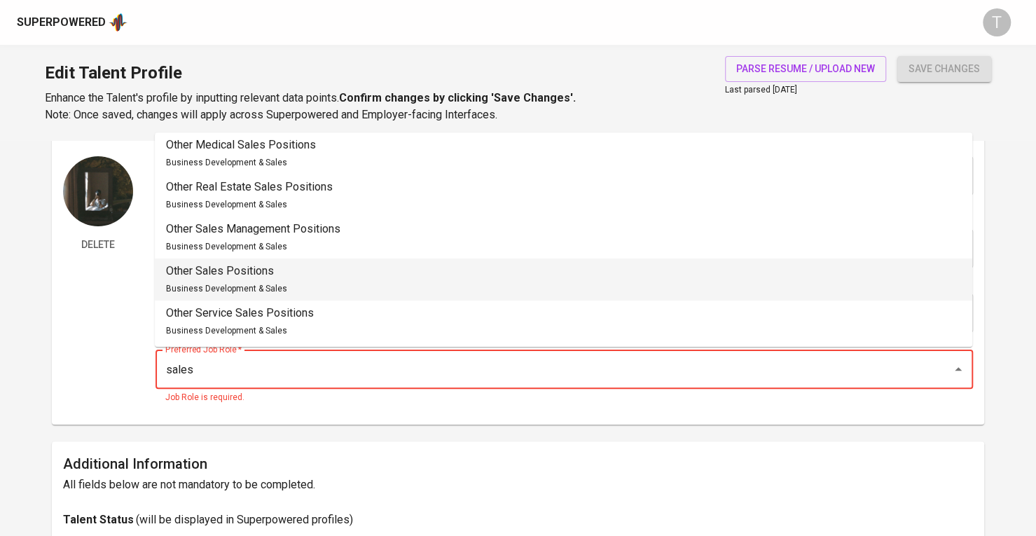
click at [666, 270] on li "Other Sales Positions Business Development & Sales" at bounding box center [564, 280] width 818 height 42
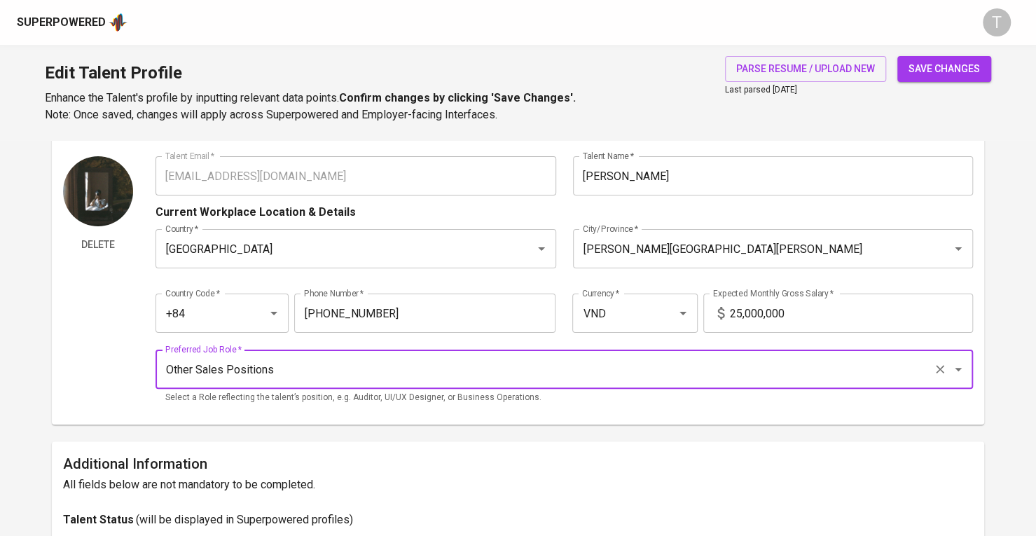
type input "Other Sales Positions"
click at [950, 75] on span "save changes" at bounding box center [944, 69] width 71 height 18
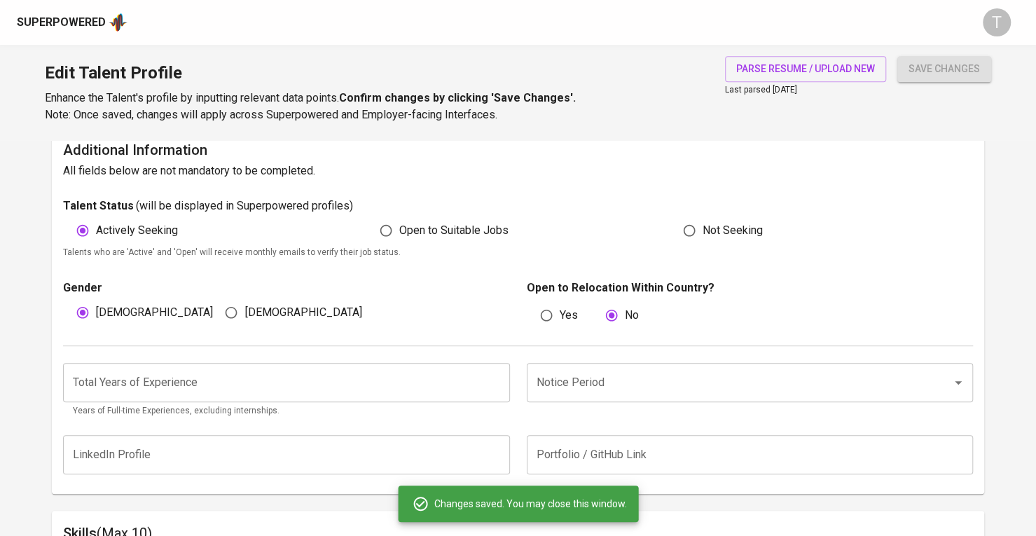
scroll to position [0, 0]
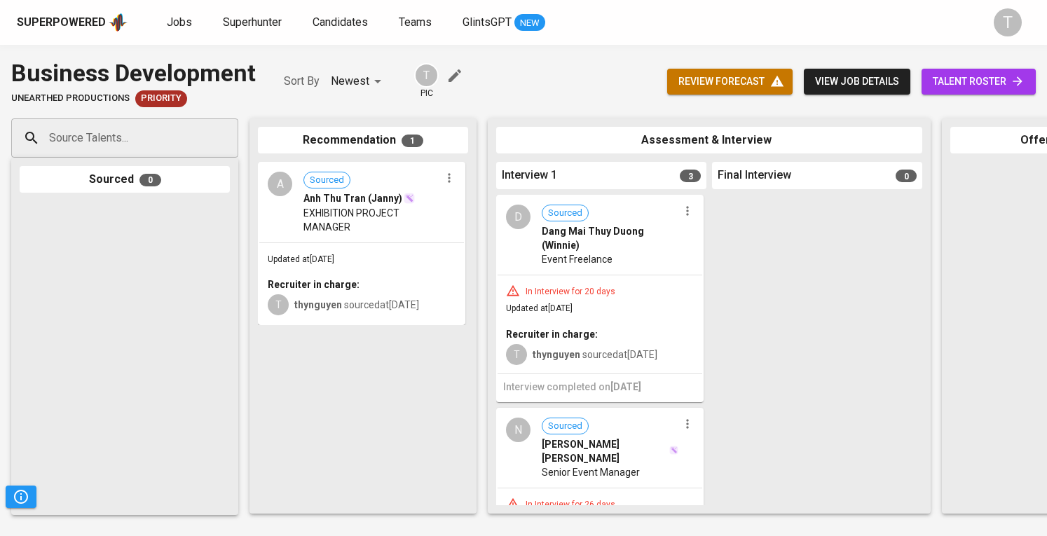
scroll to position [240, 0]
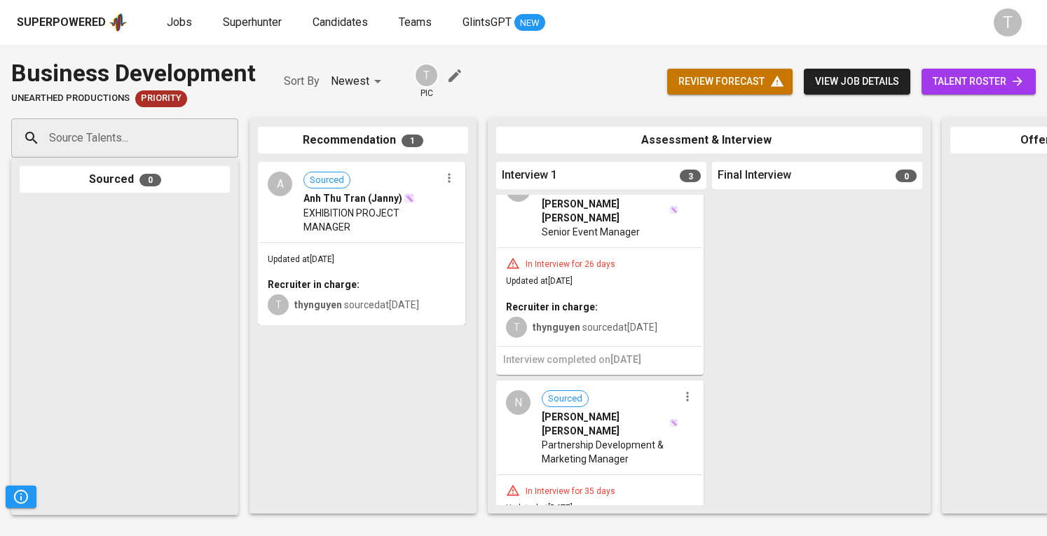
click at [686, 392] on icon "button" at bounding box center [687, 396] width 2 height 9
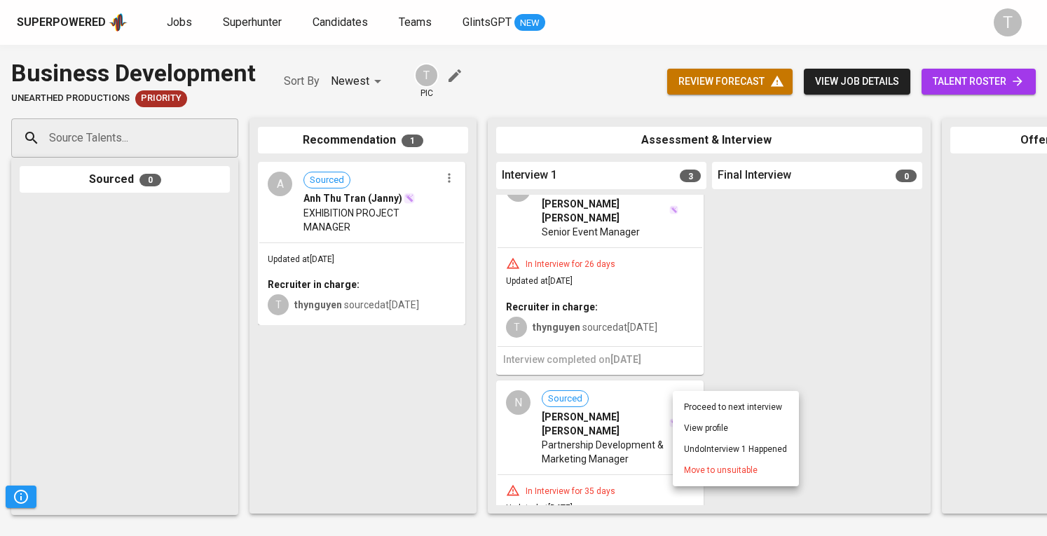
click at [716, 470] on span "Move to unsuitable" at bounding box center [721, 470] width 74 height 13
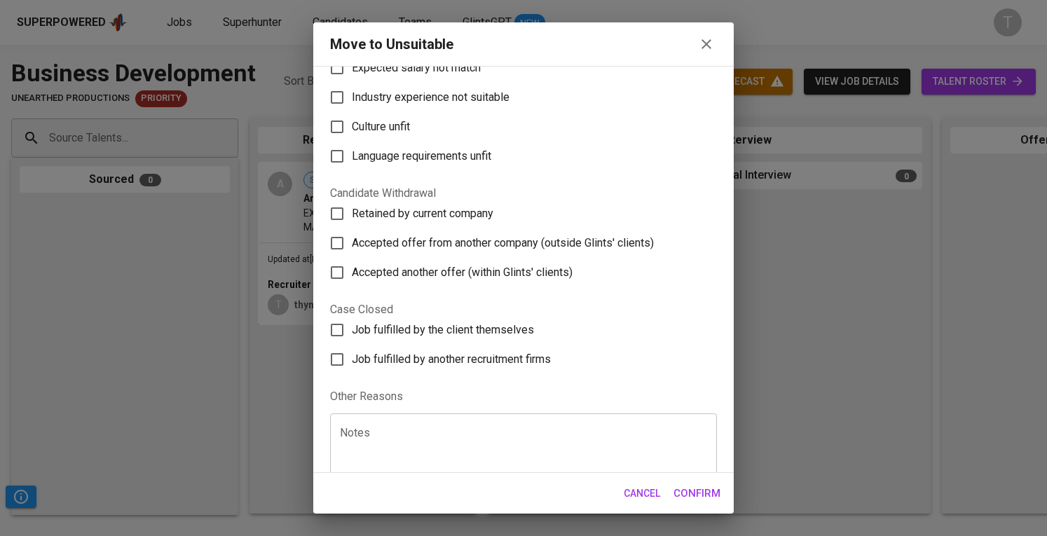
scroll to position [151, 0]
click at [439, 246] on span "Accepted offer from another company (outside Glints' clients)" at bounding box center [503, 243] width 302 height 17
click at [352, 246] on input "Accepted offer from another company (outside Glints' clients)" at bounding box center [336, 243] width 29 height 29
checkbox input "true"
click at [711, 500] on span "Confirm" at bounding box center [696, 493] width 47 height 18
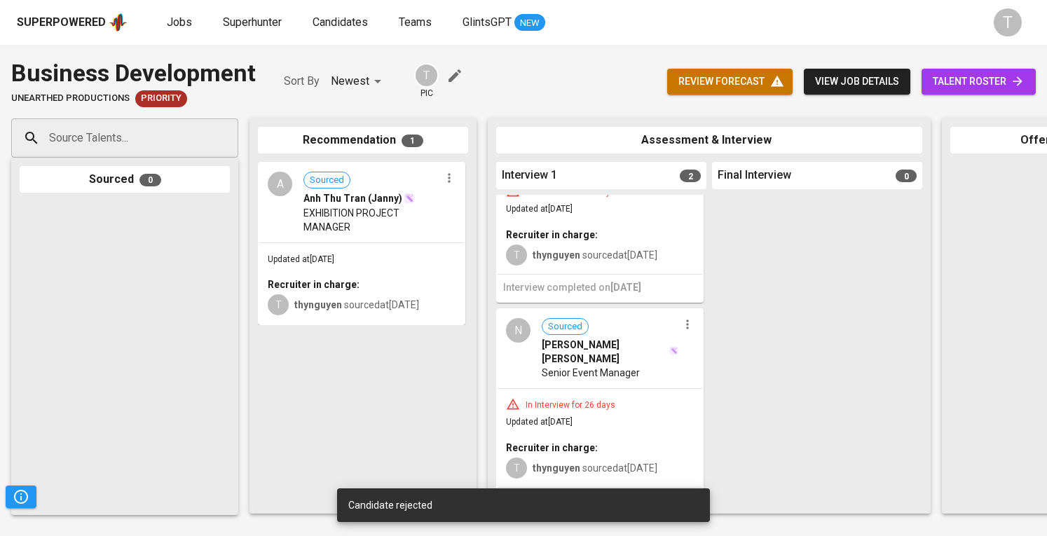
scroll to position [0, 0]
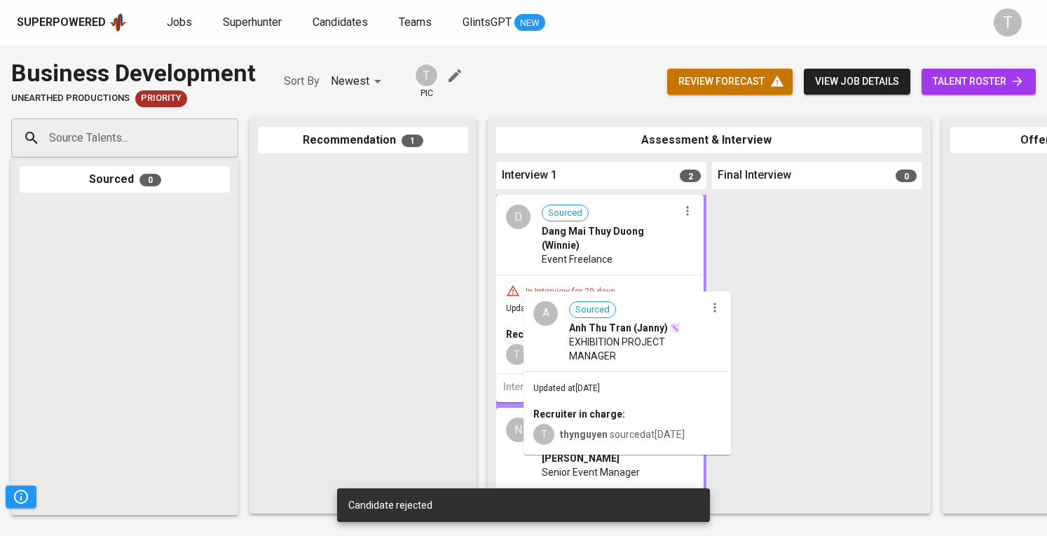
drag, startPoint x: 370, startPoint y: 221, endPoint x: 610, endPoint y: 347, distance: 271.1
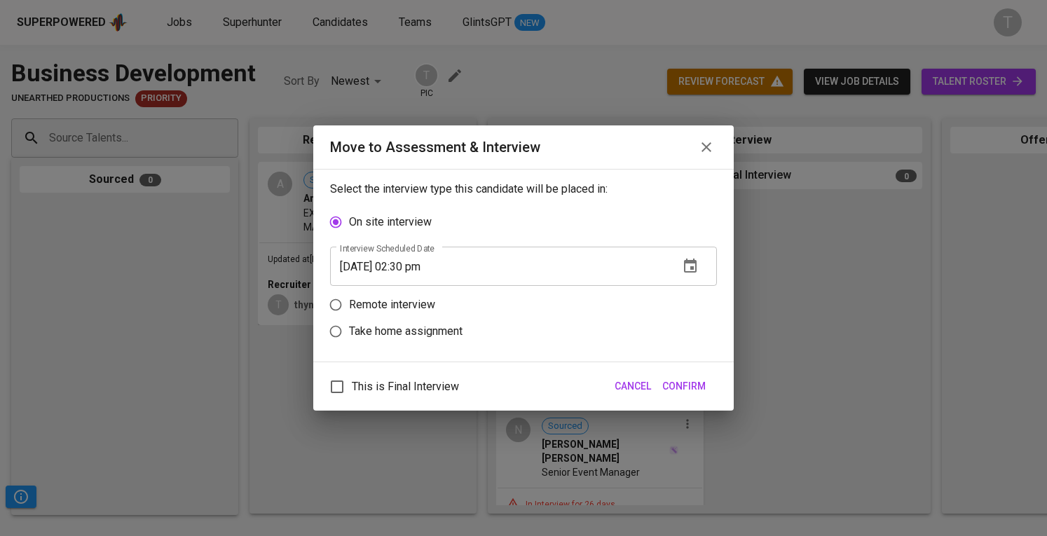
click at [359, 310] on p "Remote interview" at bounding box center [392, 304] width 86 height 17
click at [349, 310] on input "Remote interview" at bounding box center [335, 304] width 27 height 27
radio input "true"
click at [688, 287] on icon "button" at bounding box center [690, 292] width 13 height 14
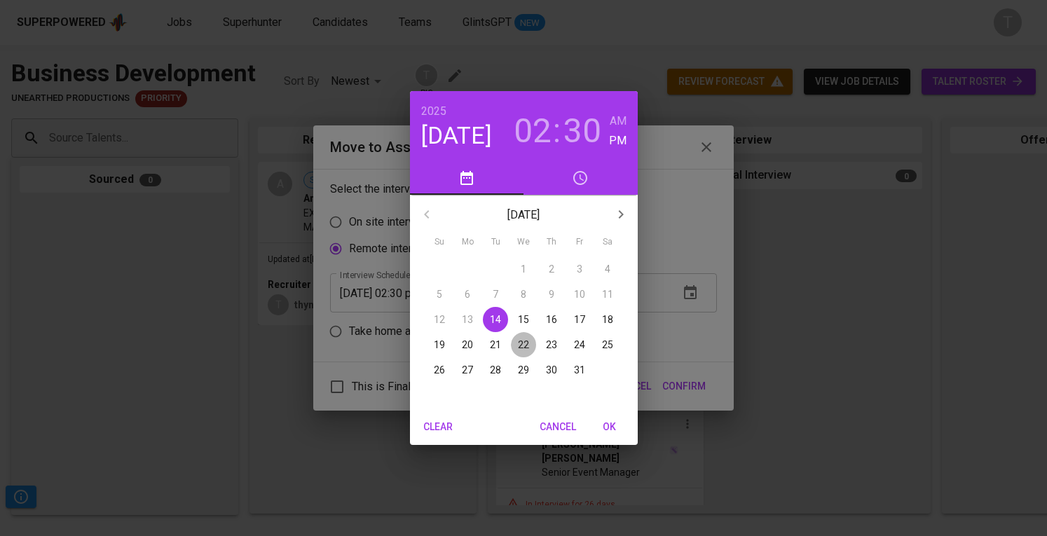
click at [518, 345] on span "22" at bounding box center [523, 345] width 25 height 14
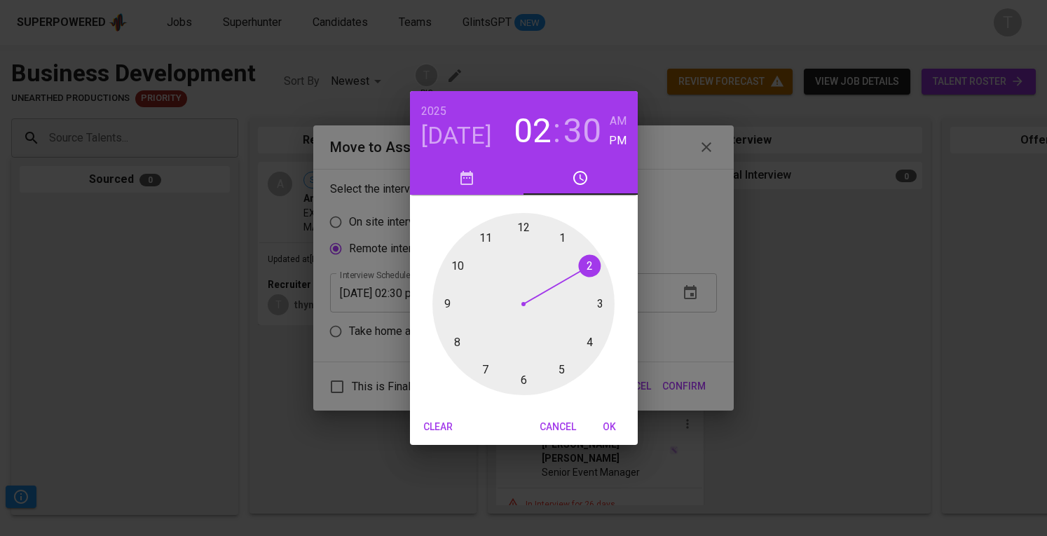
click at [601, 303] on div at bounding box center [523, 304] width 182 height 182
click at [520, 228] on div at bounding box center [523, 304] width 182 height 182
type input "10/22/2025 03:00 pm"
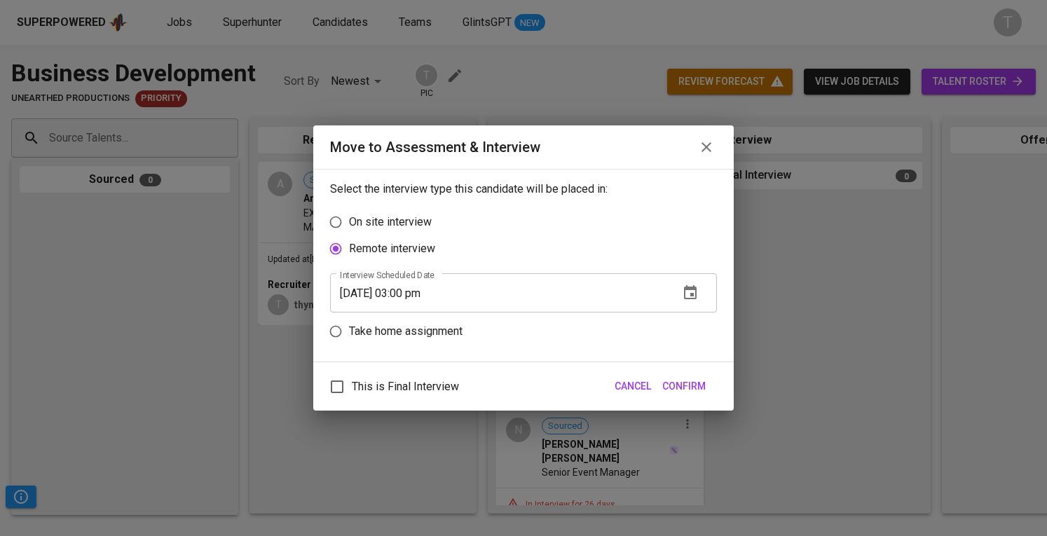
click at [693, 387] on span "Confirm" at bounding box center [683, 387] width 43 height 18
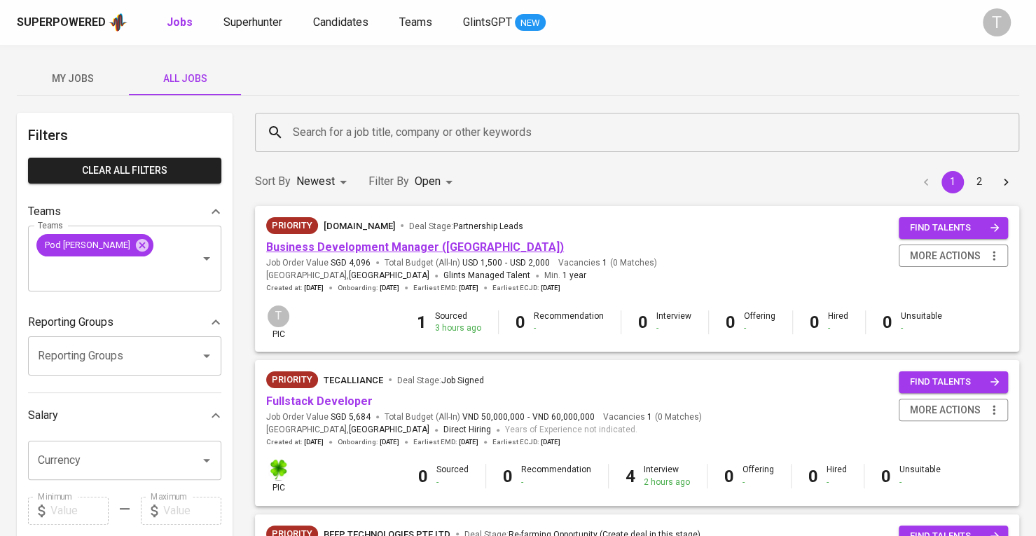
click at [380, 249] on link "Business Development Manager ([GEOGRAPHIC_DATA])" at bounding box center [415, 246] width 298 height 13
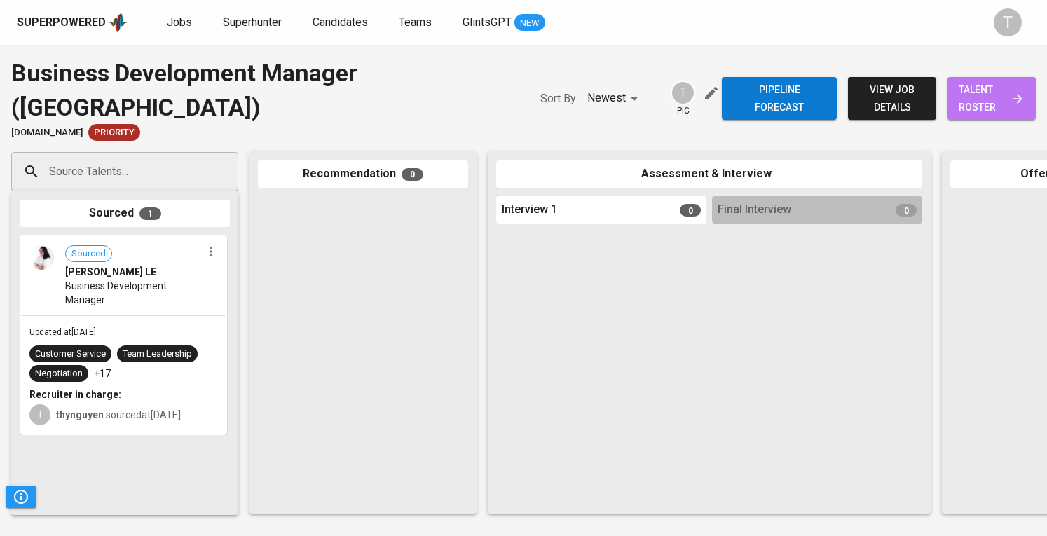
click at [972, 100] on span "talent roster" at bounding box center [991, 98] width 66 height 34
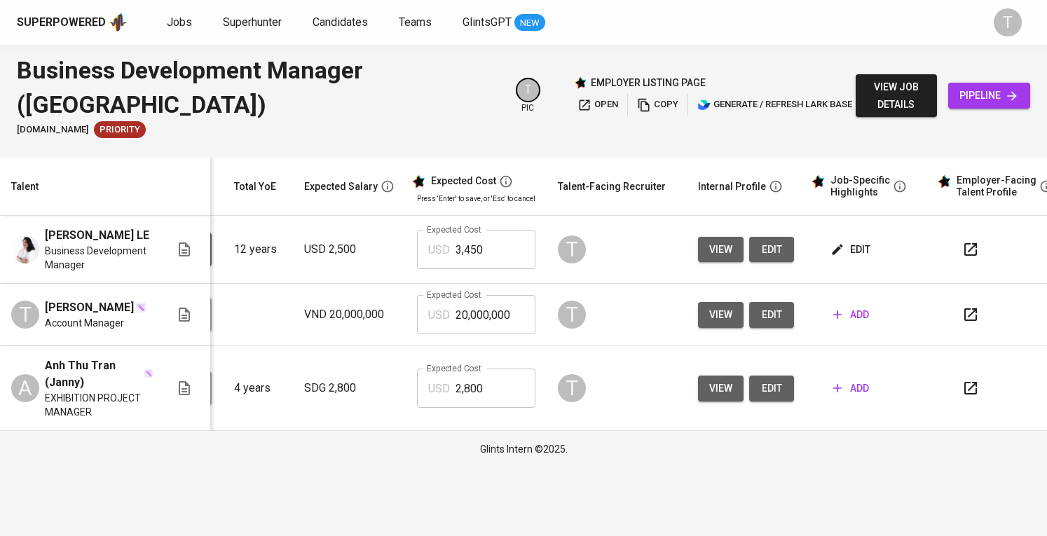
scroll to position [0, 153]
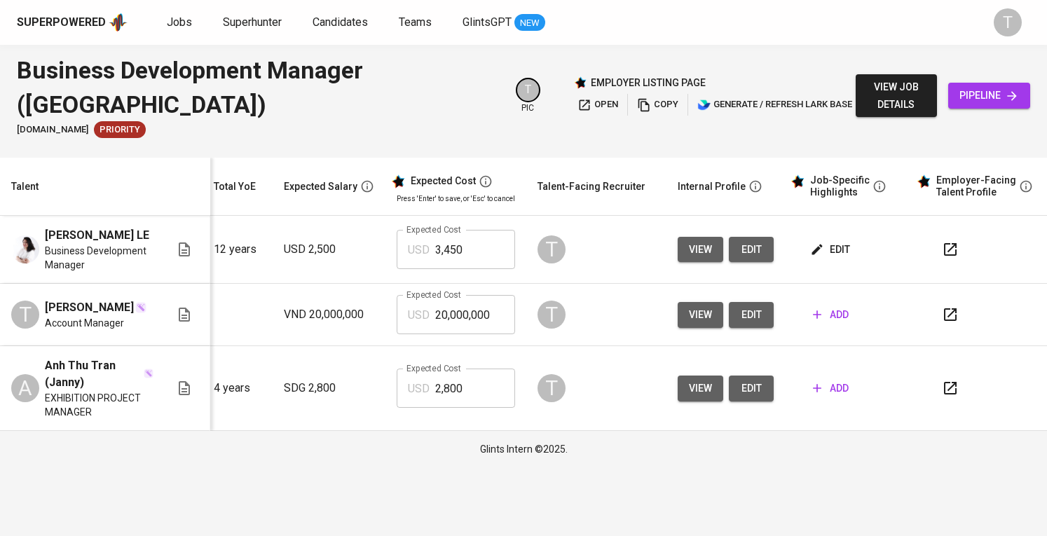
click at [835, 247] on span "edit" at bounding box center [831, 250] width 37 height 18
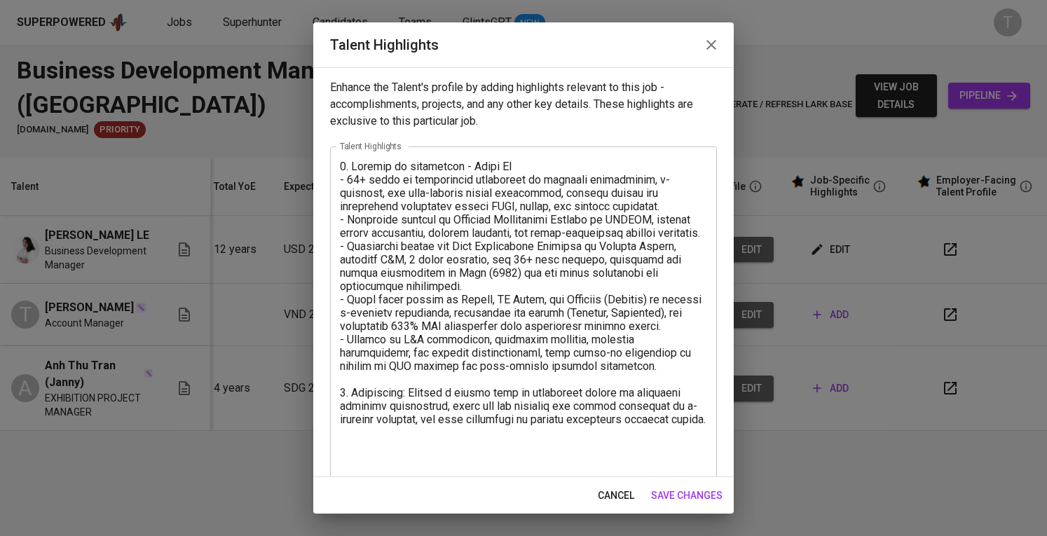
scroll to position [39, 0]
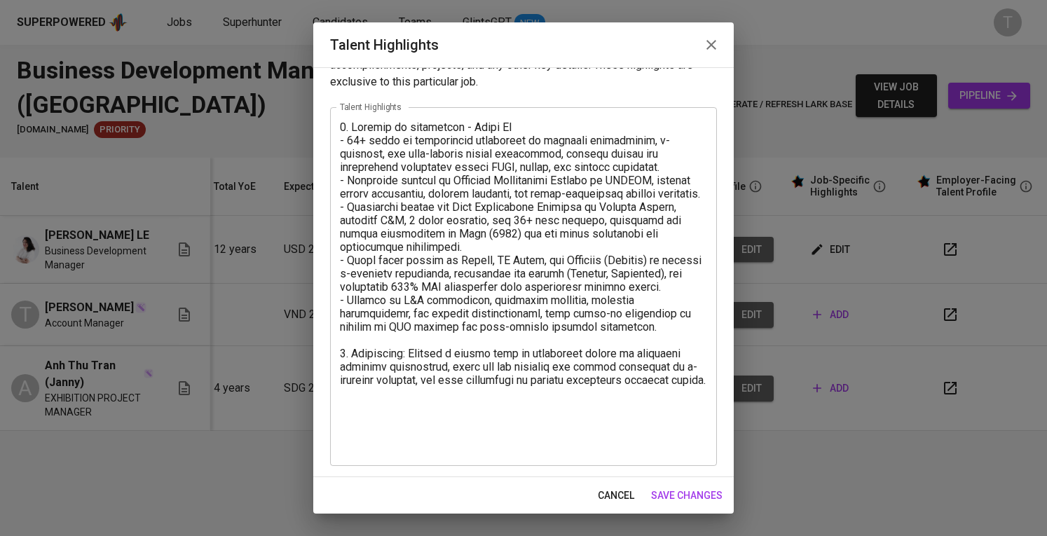
click at [490, 449] on textarea at bounding box center [523, 287] width 367 height 333
click at [706, 30] on button "button" at bounding box center [711, 45] width 34 height 34
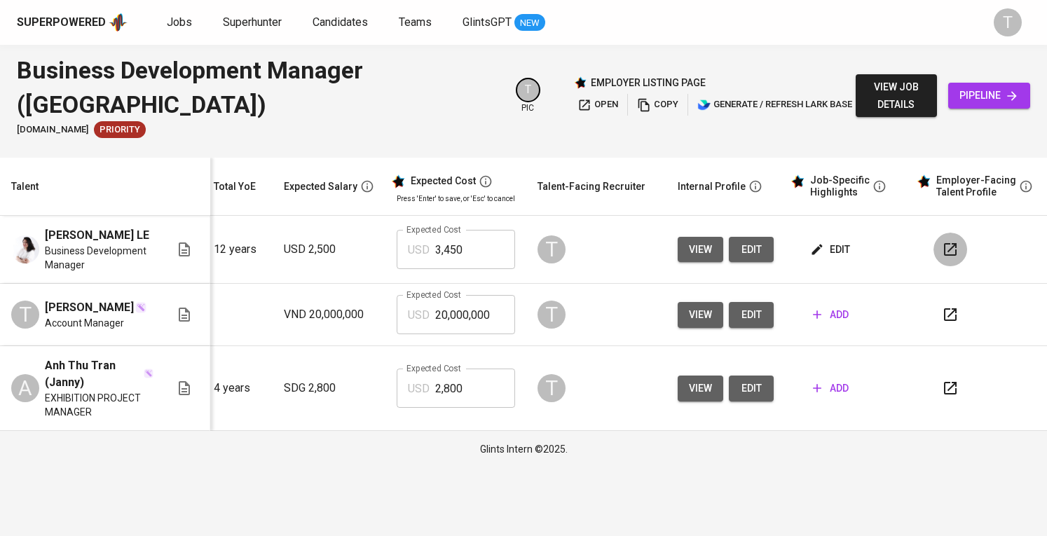
click at [951, 249] on icon "button" at bounding box center [950, 249] width 17 height 17
click at [821, 246] on span "edit" at bounding box center [831, 250] width 37 height 18
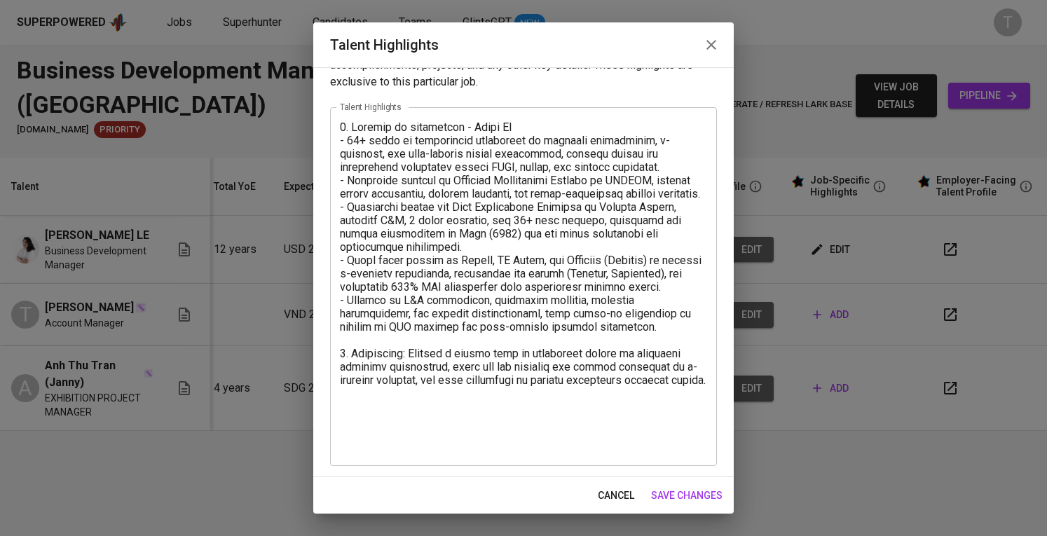
click at [440, 439] on textarea at bounding box center [523, 287] width 367 height 333
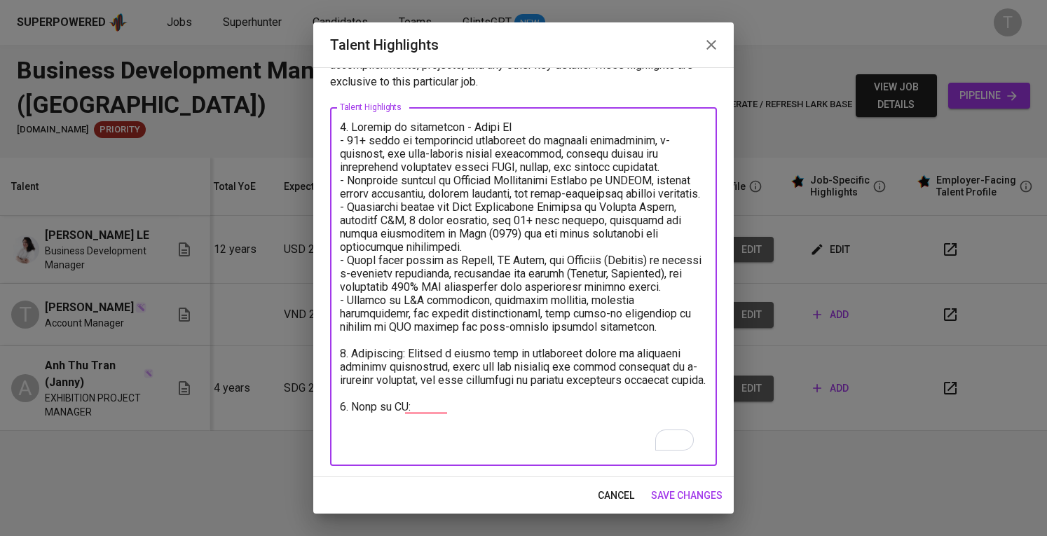
paste textarea "https://glints.sg.larksuite.com/file/AAFDbnFX3oDW6OxJzm1lc6yEglg?from=from_copy…"
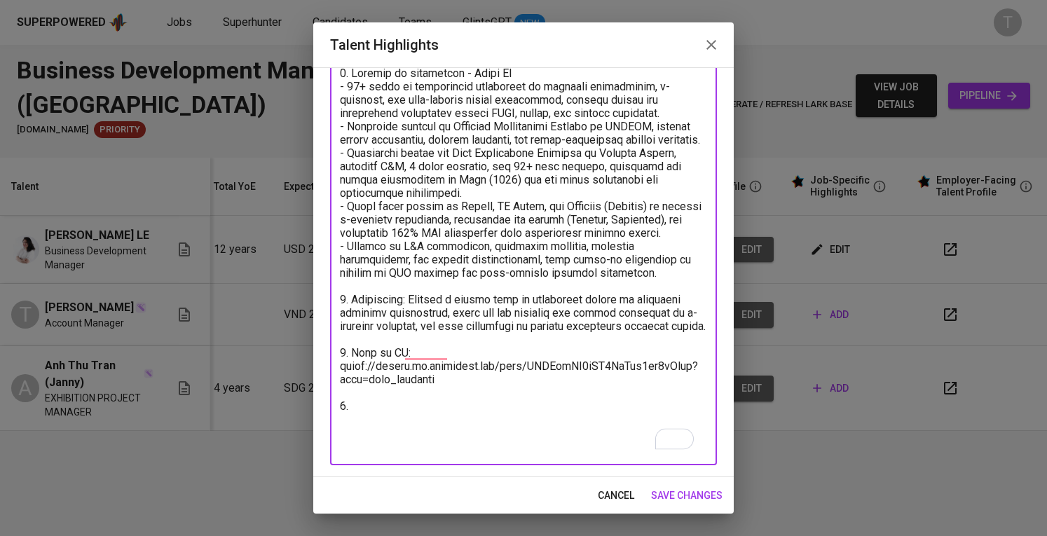
scroll to position [104, 0]
paste textarea "4. Expected salary: Total Monthly Fee: 3953 SGD - Basic Salary: 2800 SGD - Soci…"
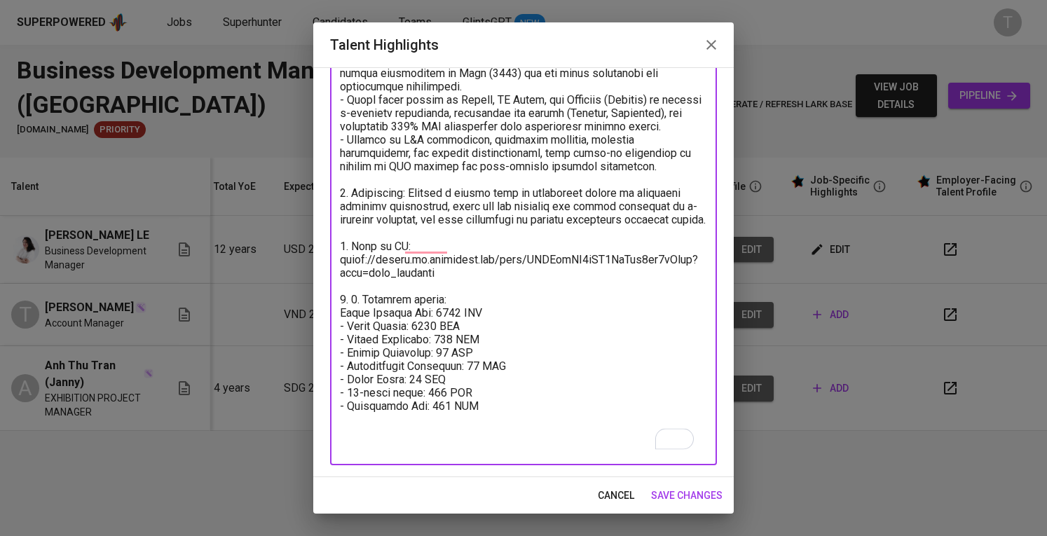
scroll to position [210, 0]
click at [364, 323] on textarea "To enrich screen reader interactions, please activate Accessibility in Grammarl…" at bounding box center [523, 206] width 367 height 493
click at [439, 336] on textarea "To enrich screen reader interactions, please activate Accessibility in Grammarl…" at bounding box center [523, 206] width 367 height 493
click at [422, 360] on textarea "To enrich screen reader interactions, please activate Accessibility in Grammarl…" at bounding box center [523, 206] width 367 height 493
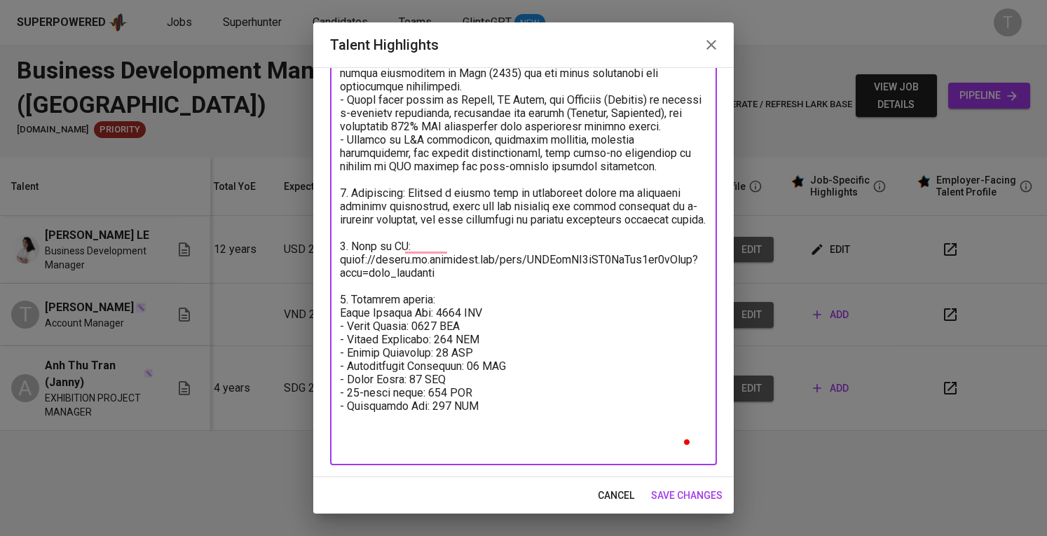
click at [422, 360] on textarea "To enrich screen reader interactions, please activate Accessibility in Grammarl…" at bounding box center [523, 206] width 367 height 493
drag, startPoint x: 434, startPoint y: 367, endPoint x: 488, endPoint y: 369, distance: 53.3
click at [488, 369] on textarea "To enrich screen reader interactions, please activate Accessibility in Grammarl…" at bounding box center [523, 206] width 367 height 493
click at [441, 384] on textarea "To enrich screen reader interactions, please activate Accessibility in Grammarl…" at bounding box center [523, 206] width 367 height 493
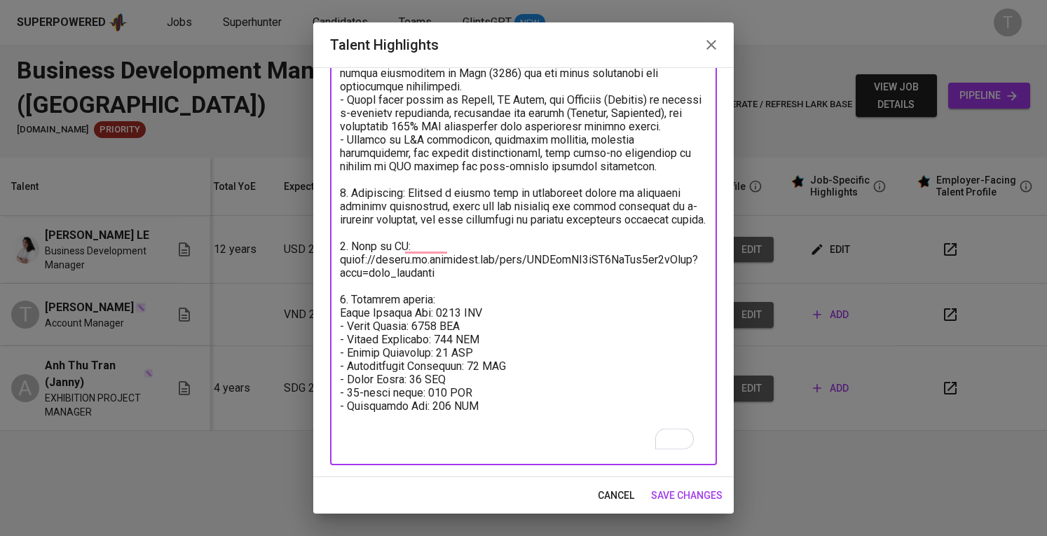
click at [434, 382] on textarea "To enrich screen reader interactions, please activate Accessibility in Grammarl…" at bounding box center [523, 206] width 367 height 493
click at [436, 383] on textarea "To enrich screen reader interactions, please activate Accessibility in Grammarl…" at bounding box center [523, 206] width 367 height 493
click at [468, 385] on textarea "To enrich screen reader interactions, please activate Accessibility in Grammarl…" at bounding box center [523, 206] width 367 height 493
drag, startPoint x: 436, startPoint y: 383, endPoint x: 483, endPoint y: 383, distance: 46.9
click at [483, 383] on textarea "To enrich screen reader interactions, please activate Accessibility in Grammarl…" at bounding box center [523, 206] width 367 height 493
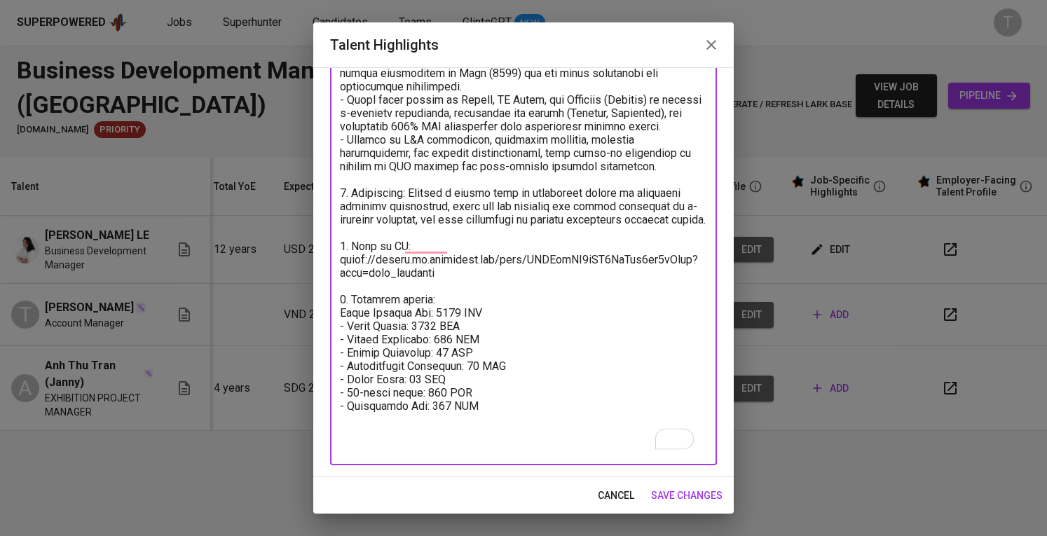
drag, startPoint x: 476, startPoint y: 392, endPoint x: 545, endPoint y: 394, distance: 68.7
click at [545, 394] on textarea "To enrich screen reader interactions, please activate Accessibility in Grammarl…" at bounding box center [523, 206] width 367 height 493
drag, startPoint x: 411, startPoint y: 411, endPoint x: 469, endPoint y: 408, distance: 58.2
click at [469, 408] on textarea "To enrich screen reader interactions, please activate Accessibility in Grammarl…" at bounding box center [523, 206] width 367 height 493
drag, startPoint x: 488, startPoint y: 421, endPoint x: 326, endPoint y: 418, distance: 161.2
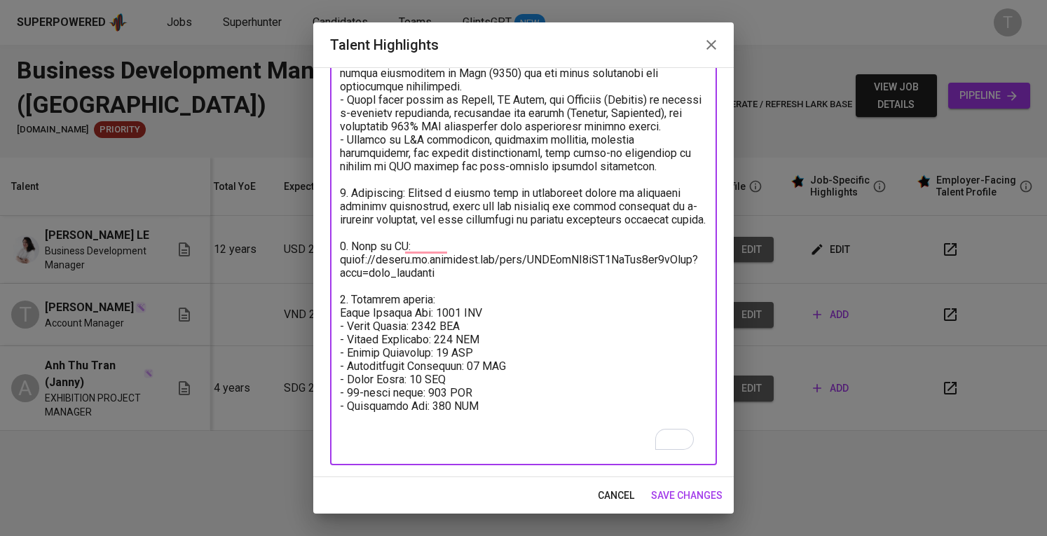
click at [326, 418] on div "Enhance the Talent's profile by adding highlights relevant to this job - accomp…" at bounding box center [523, 272] width 420 height 410
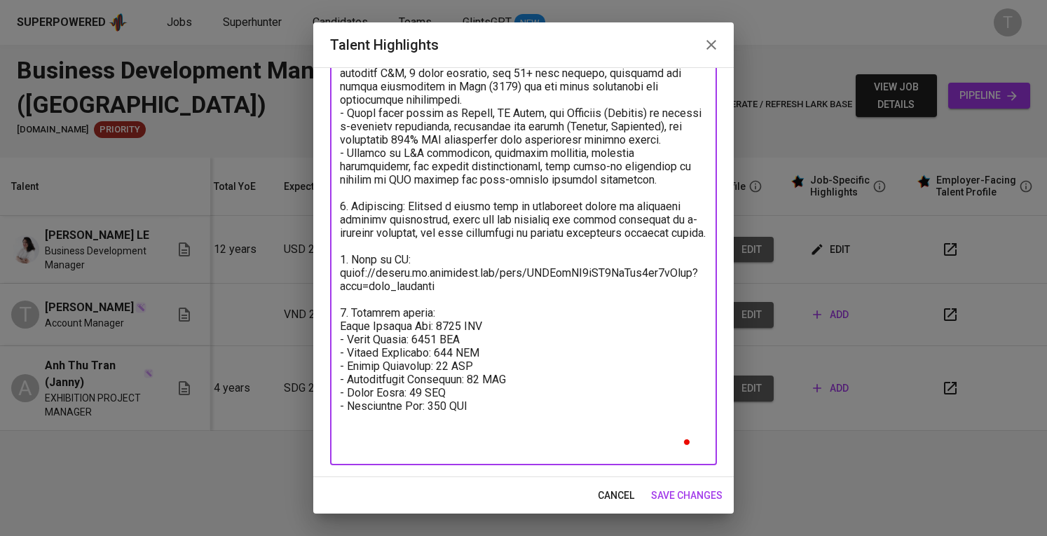
scroll to position [197, 0]
drag, startPoint x: 437, startPoint y: 433, endPoint x: 503, endPoint y: 432, distance: 65.9
click at [503, 432] on textarea "To enrich screen reader interactions, please activate Accessibility in Grammarl…" at bounding box center [523, 212] width 367 height 479
click at [439, 352] on textarea "To enrich screen reader interactions, please activate Accessibility in Grammarl…" at bounding box center [523, 212] width 367 height 479
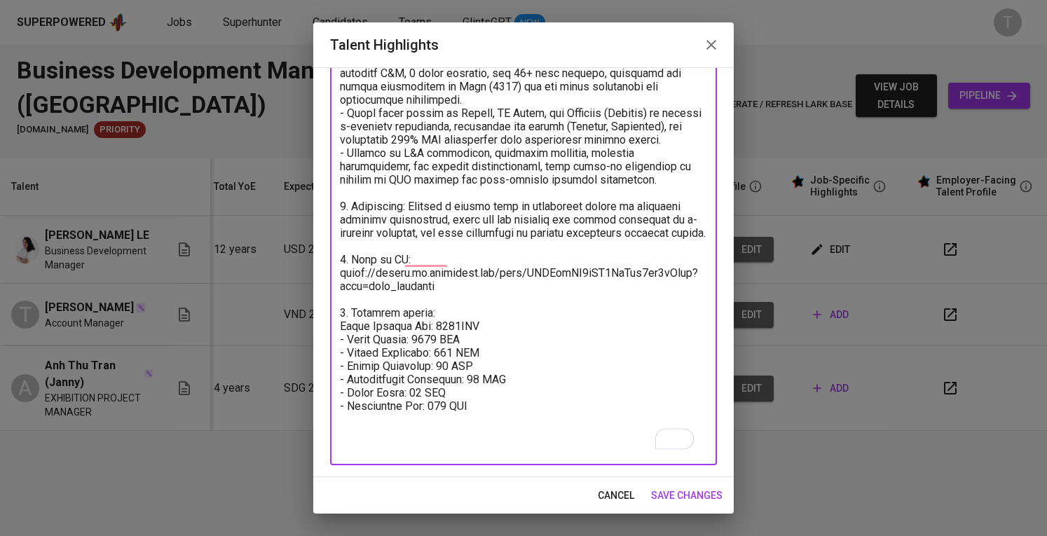
type textarea "1. Summary of experience - Huong Le - 12+ years of progressive experience in bu…"
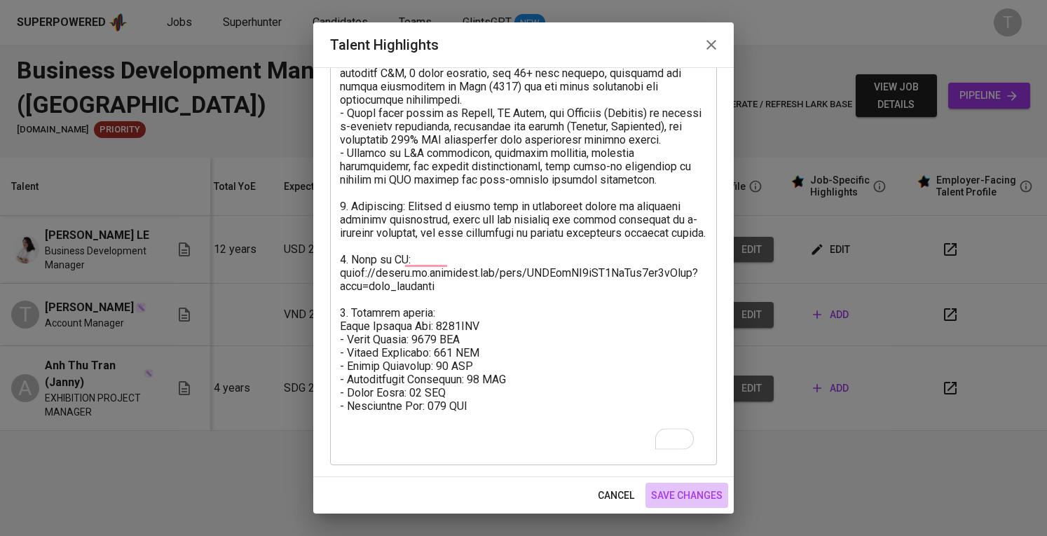
click at [689, 487] on span "save changes" at bounding box center [686, 496] width 71 height 18
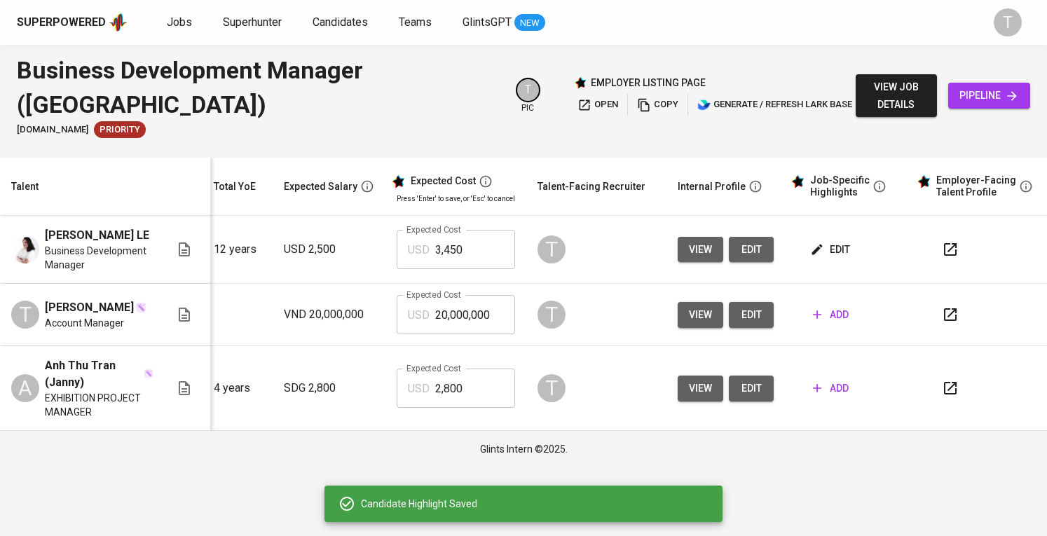
click at [467, 248] on input "3,450" at bounding box center [475, 249] width 80 height 39
click at [435, 252] on input "33,241" at bounding box center [475, 249] width 80 height 39
click at [438, 250] on input "33,241" at bounding box center [475, 249] width 80 height 39
type input "3,241"
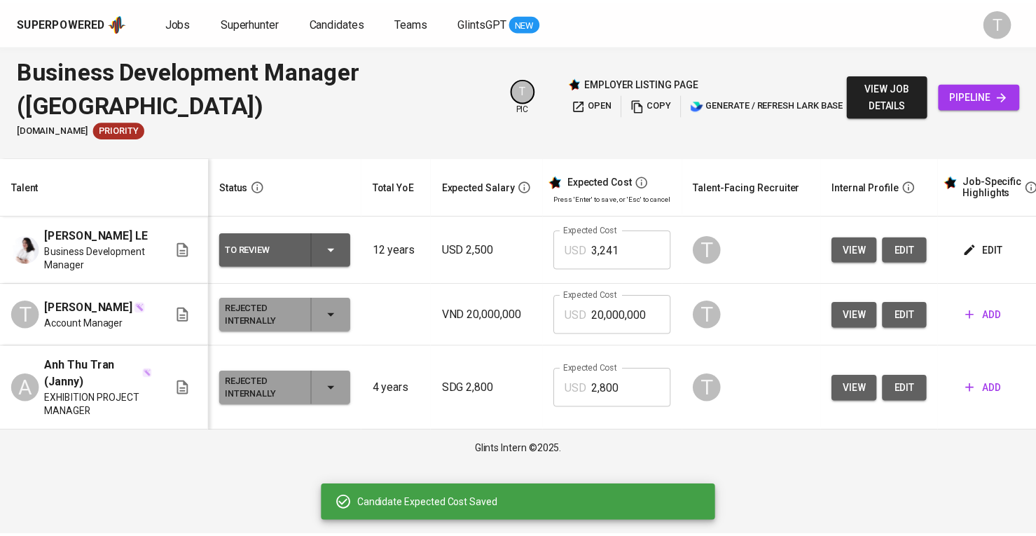
scroll to position [0, 163]
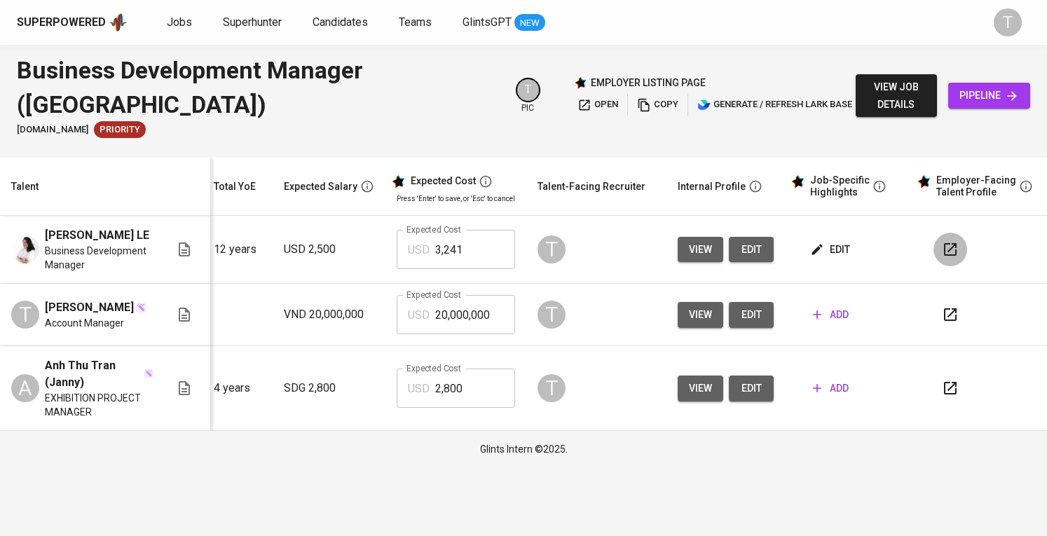
click at [952, 243] on icon "button" at bounding box center [950, 249] width 17 height 17
click at [72, 18] on div "Superpowered" at bounding box center [61, 23] width 89 height 16
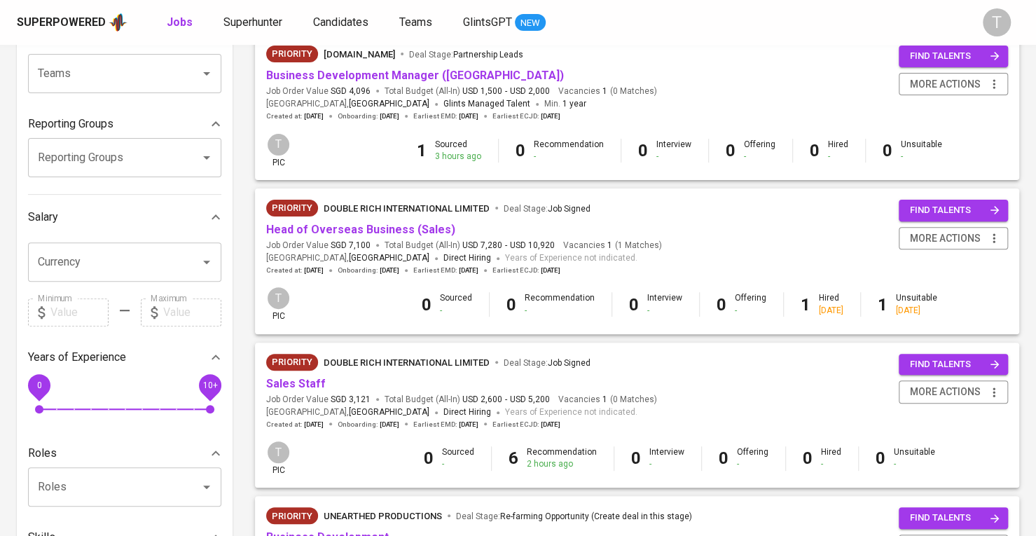
scroll to position [172, 0]
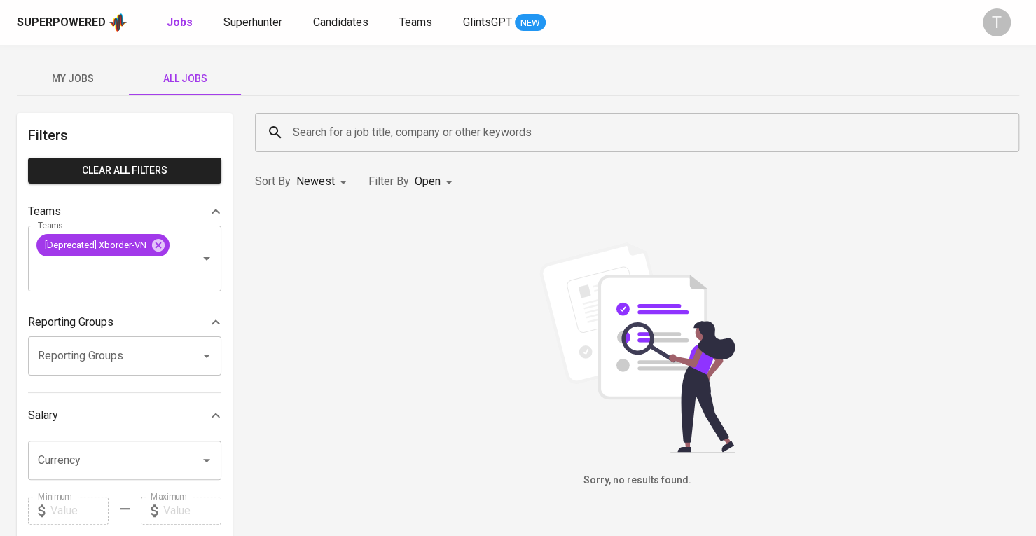
click at [85, 76] on span "My Jobs" at bounding box center [72, 79] width 95 height 18
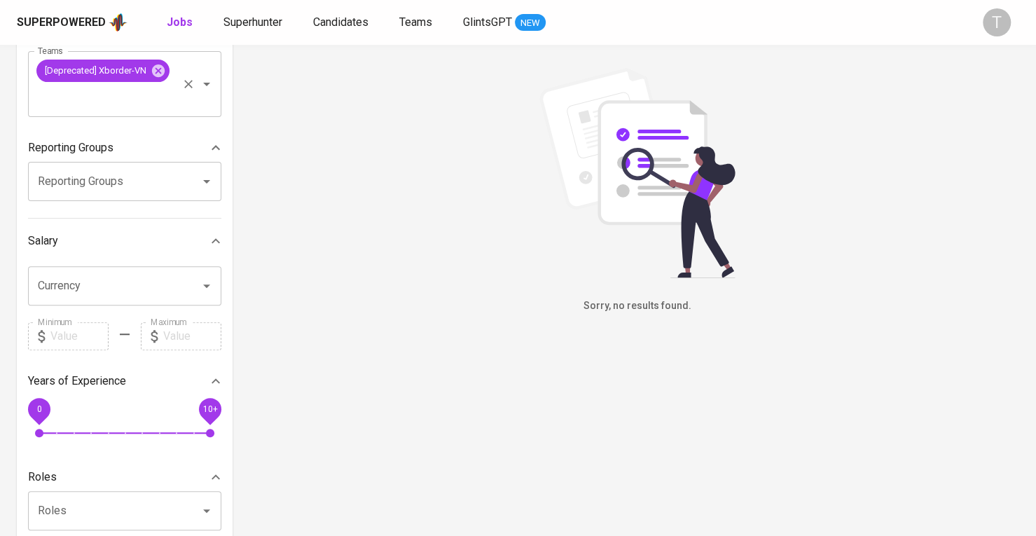
scroll to position [70, 0]
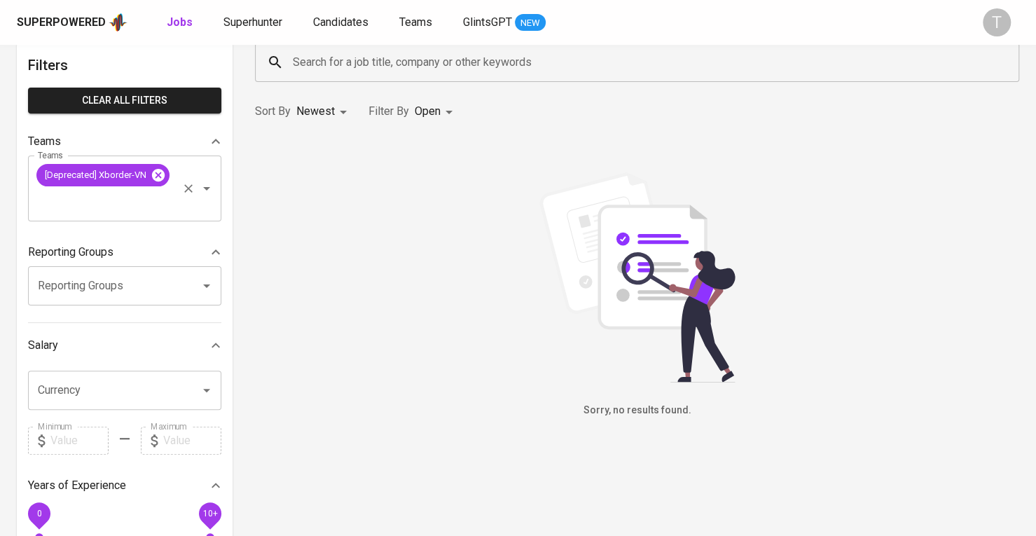
click at [163, 173] on icon at bounding box center [158, 174] width 13 height 13
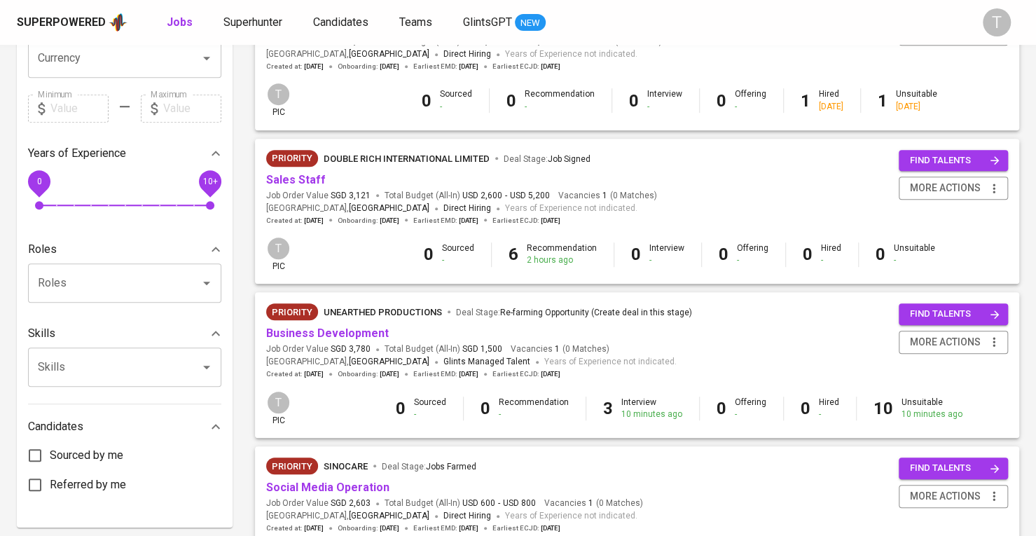
scroll to position [524, 0]
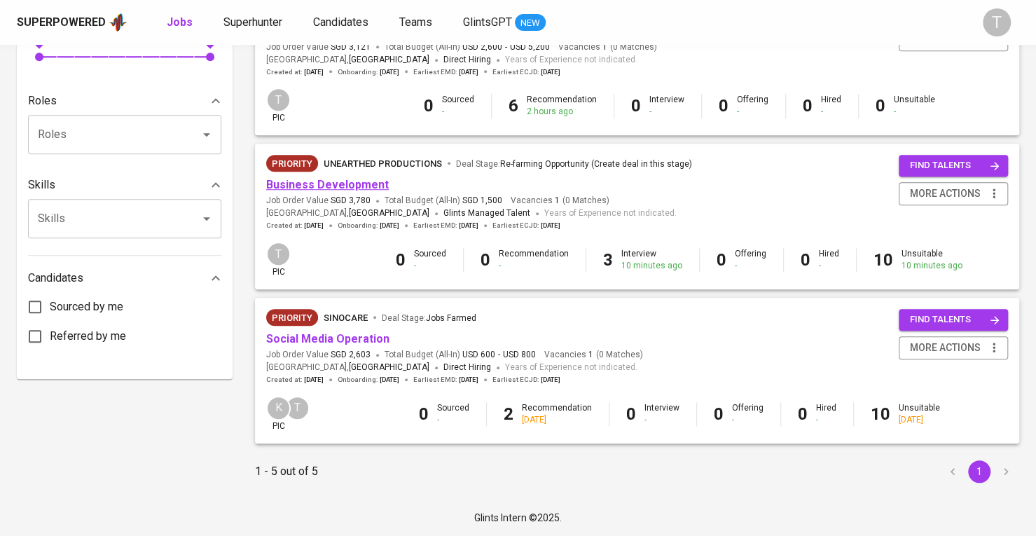
click at [287, 186] on link "Business Development" at bounding box center [327, 184] width 123 height 13
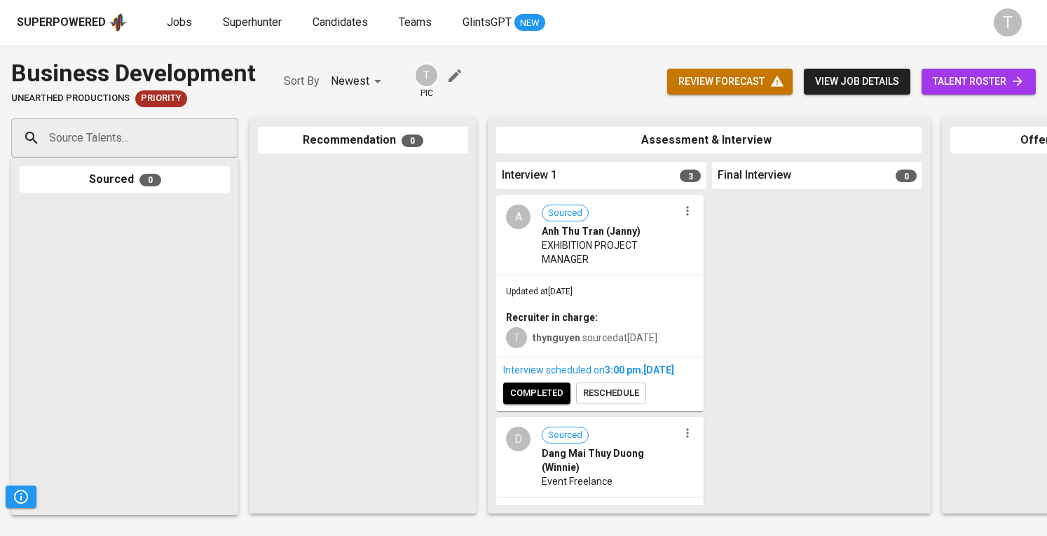
click at [975, 88] on span "talent roster" at bounding box center [978, 82] width 92 height 18
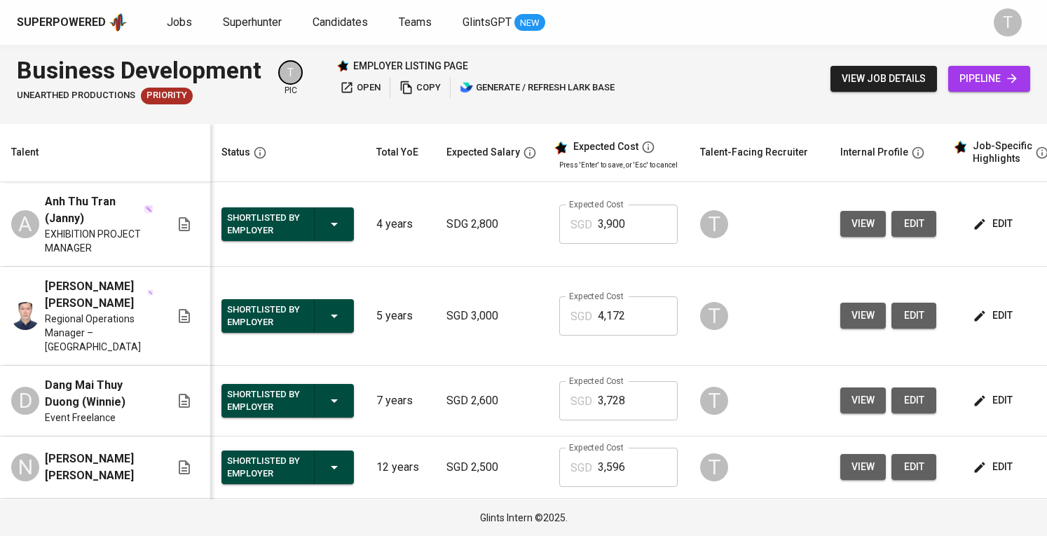
scroll to position [0, 153]
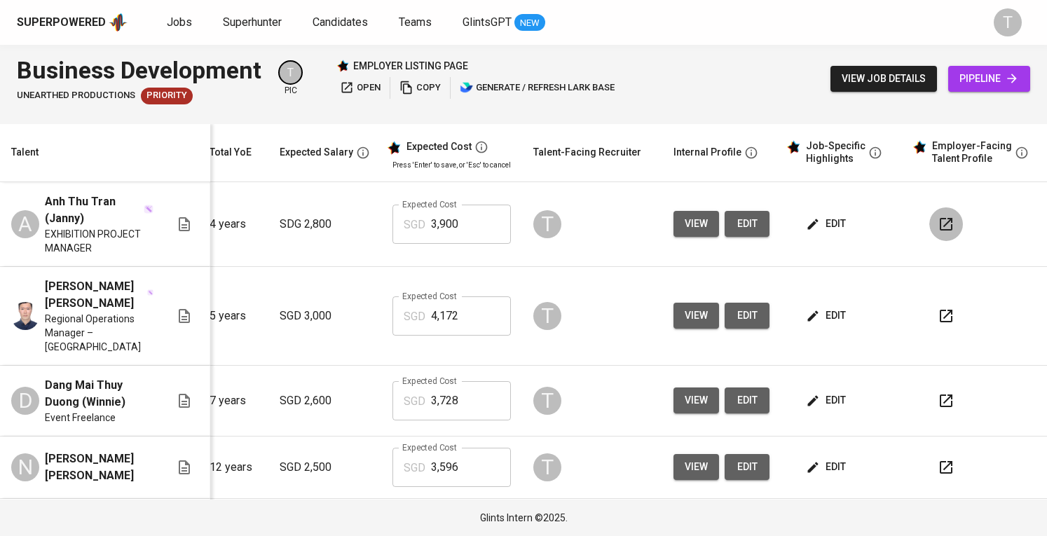
click at [939, 219] on icon "button" at bounding box center [945, 224] width 13 height 13
